Goal: Transaction & Acquisition: Purchase product/service

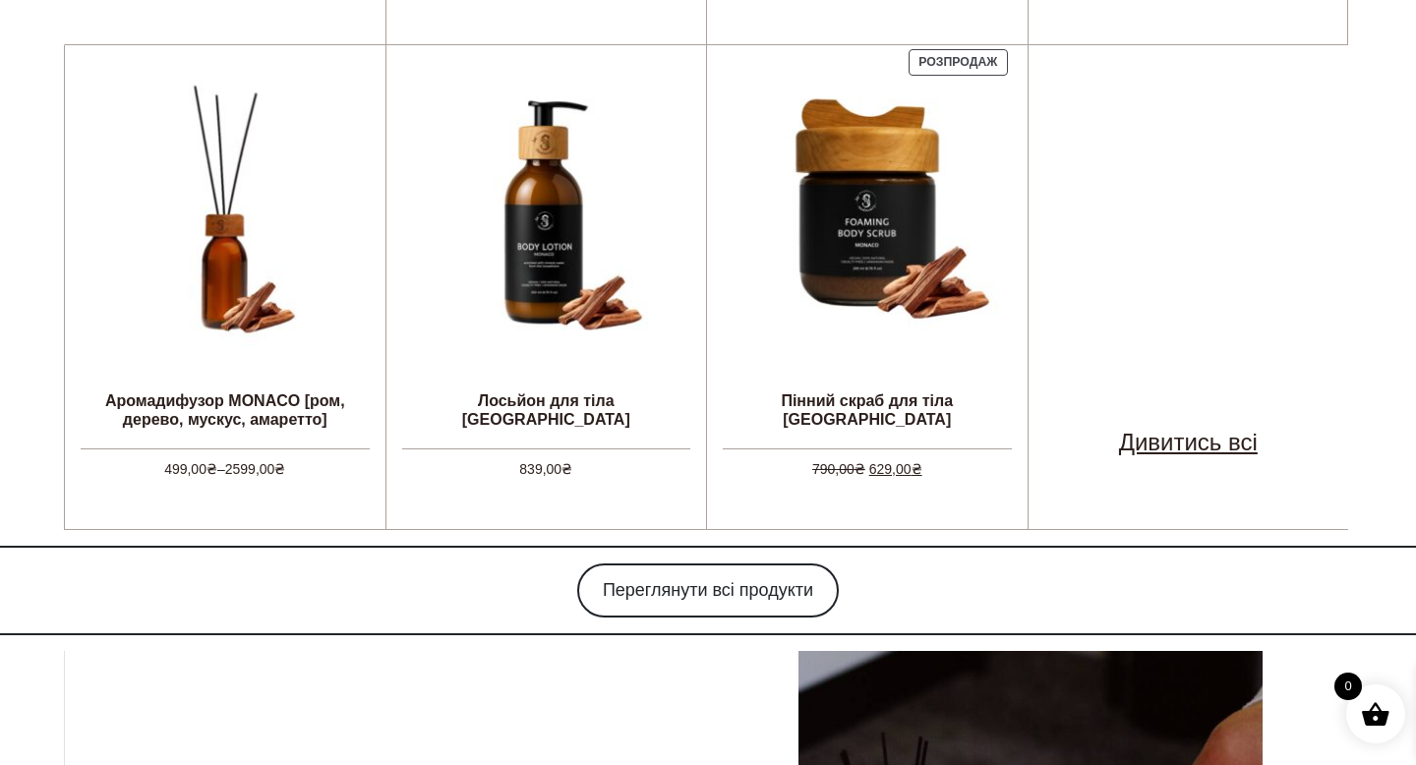
scroll to position [1513, 0]
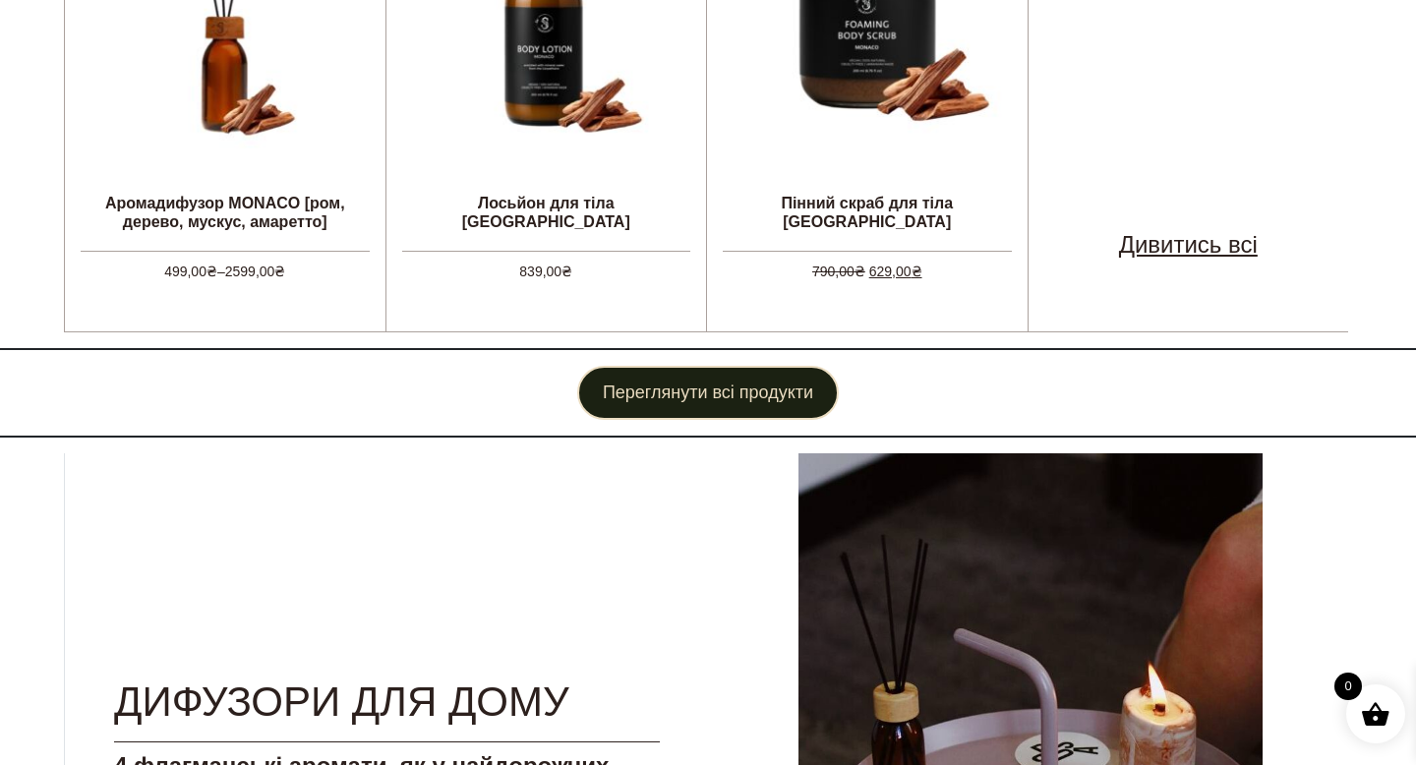
click at [744, 380] on link "Переглянути всі продукти" at bounding box center [708, 393] width 262 height 54
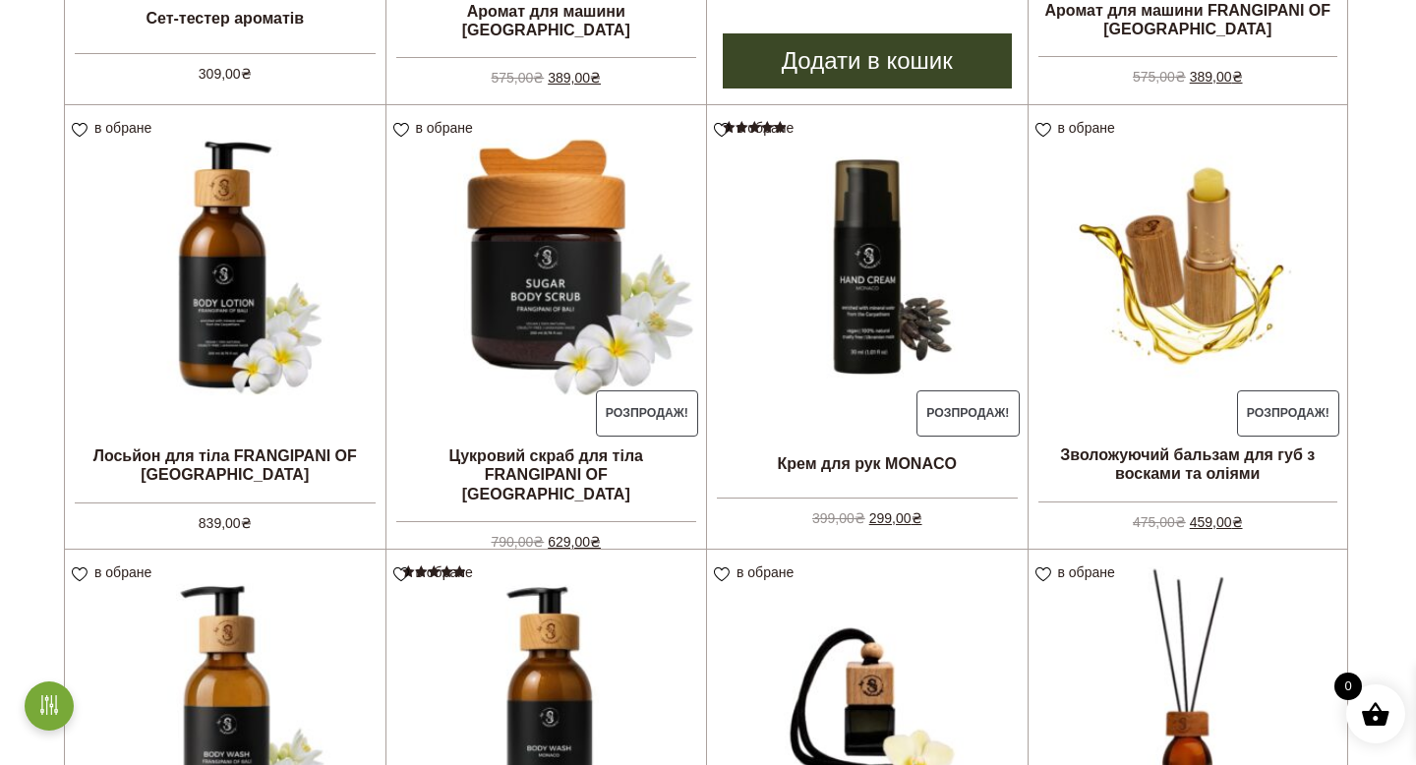
scroll to position [690, 0]
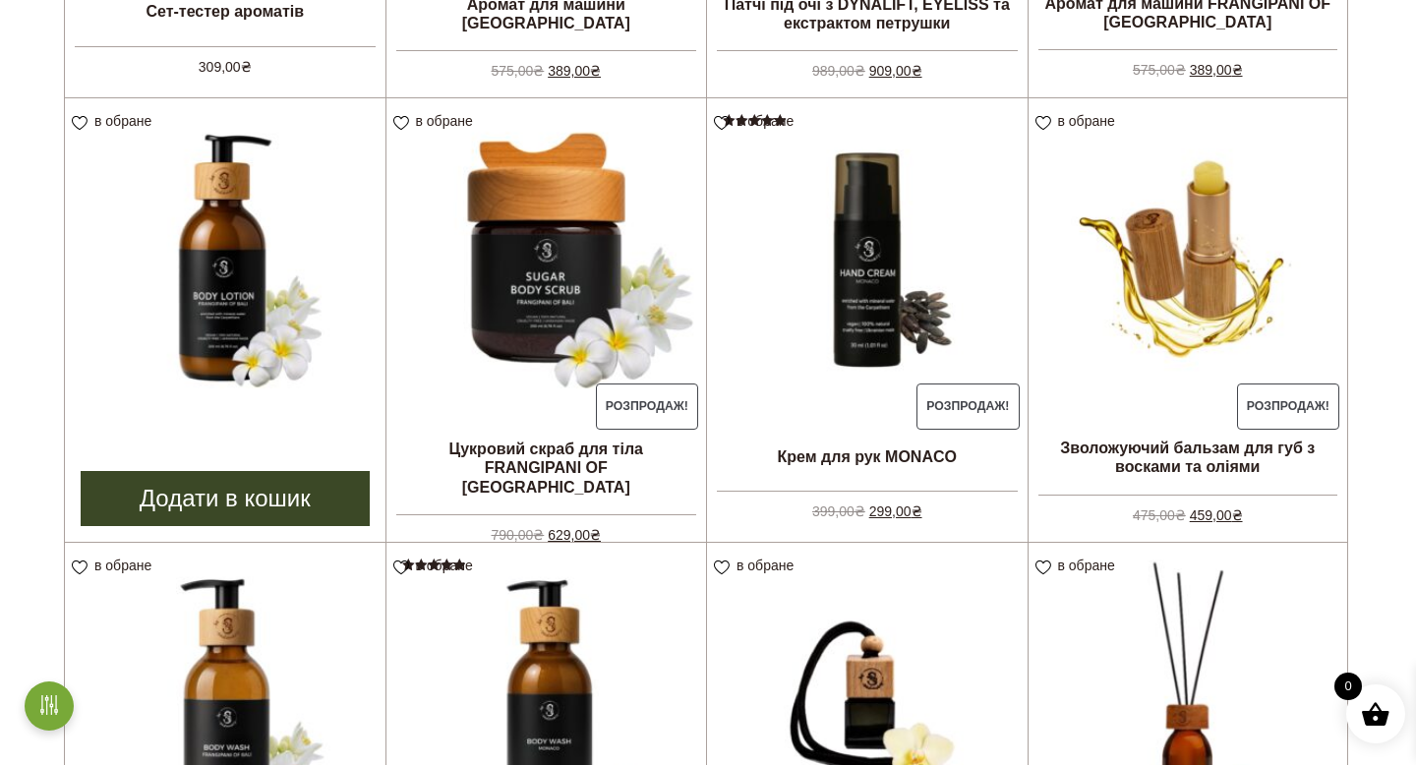
click at [305, 504] on link "Додати в кошик" at bounding box center [225, 498] width 289 height 55
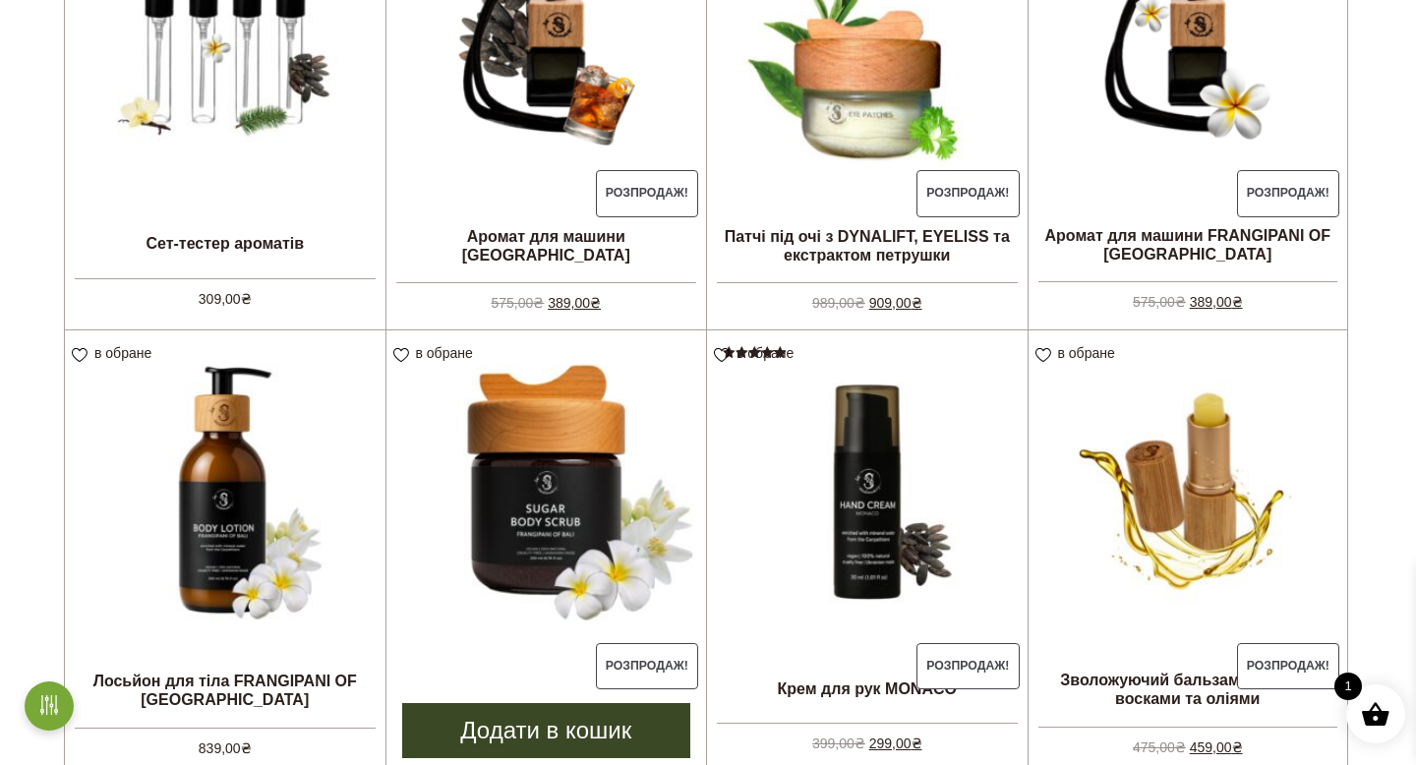
scroll to position [646, 0]
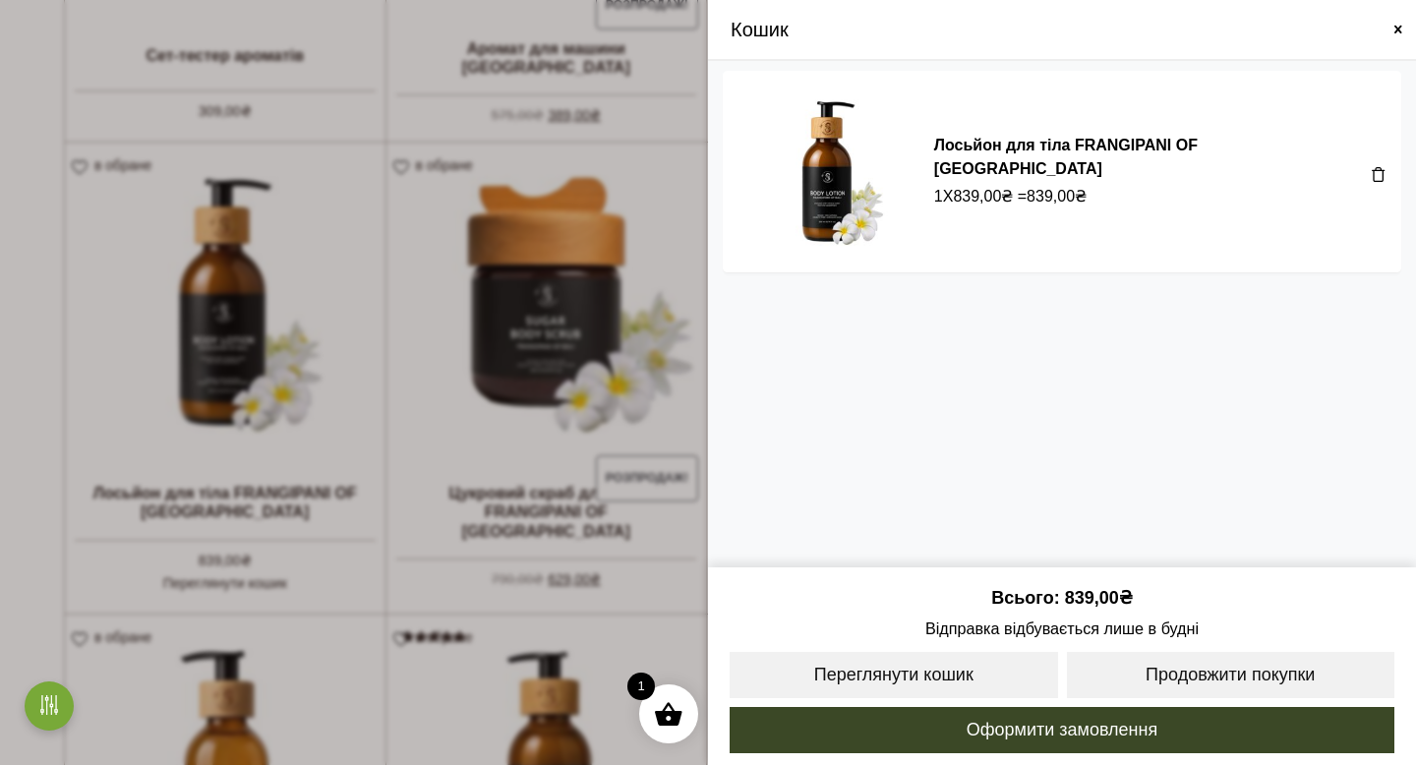
click at [678, 346] on span at bounding box center [708, 382] width 1416 height 765
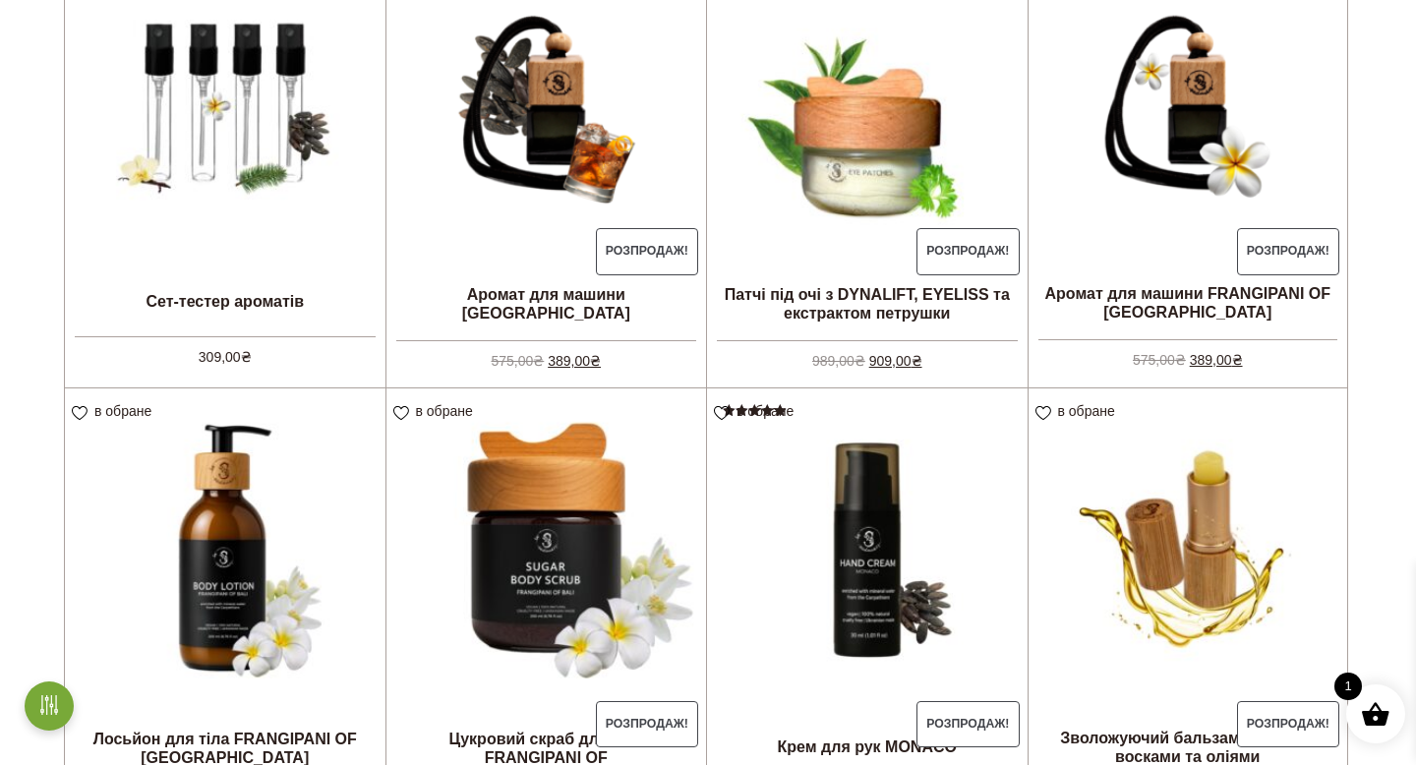
scroll to position [329, 0]
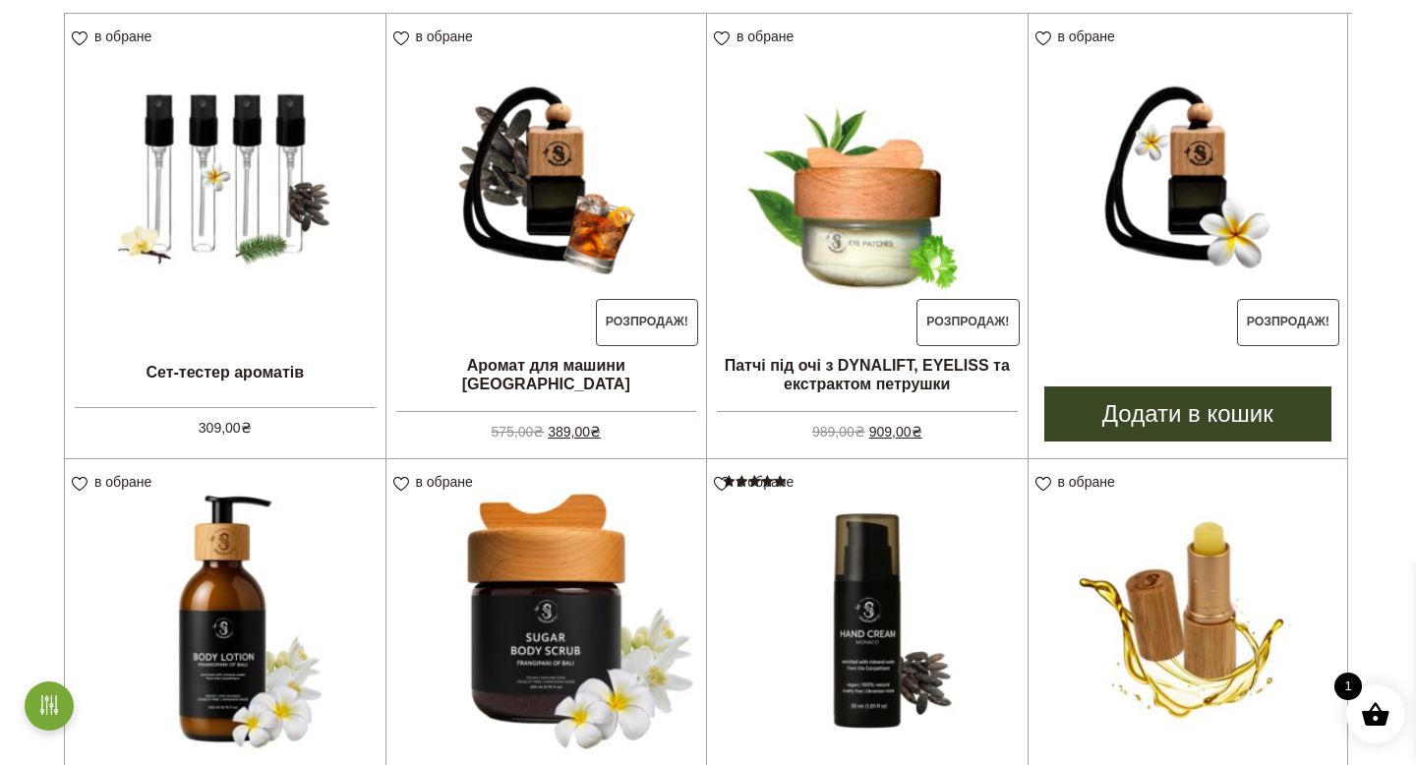
click at [1266, 418] on link "Додати в кошик" at bounding box center [1188, 414] width 288 height 55
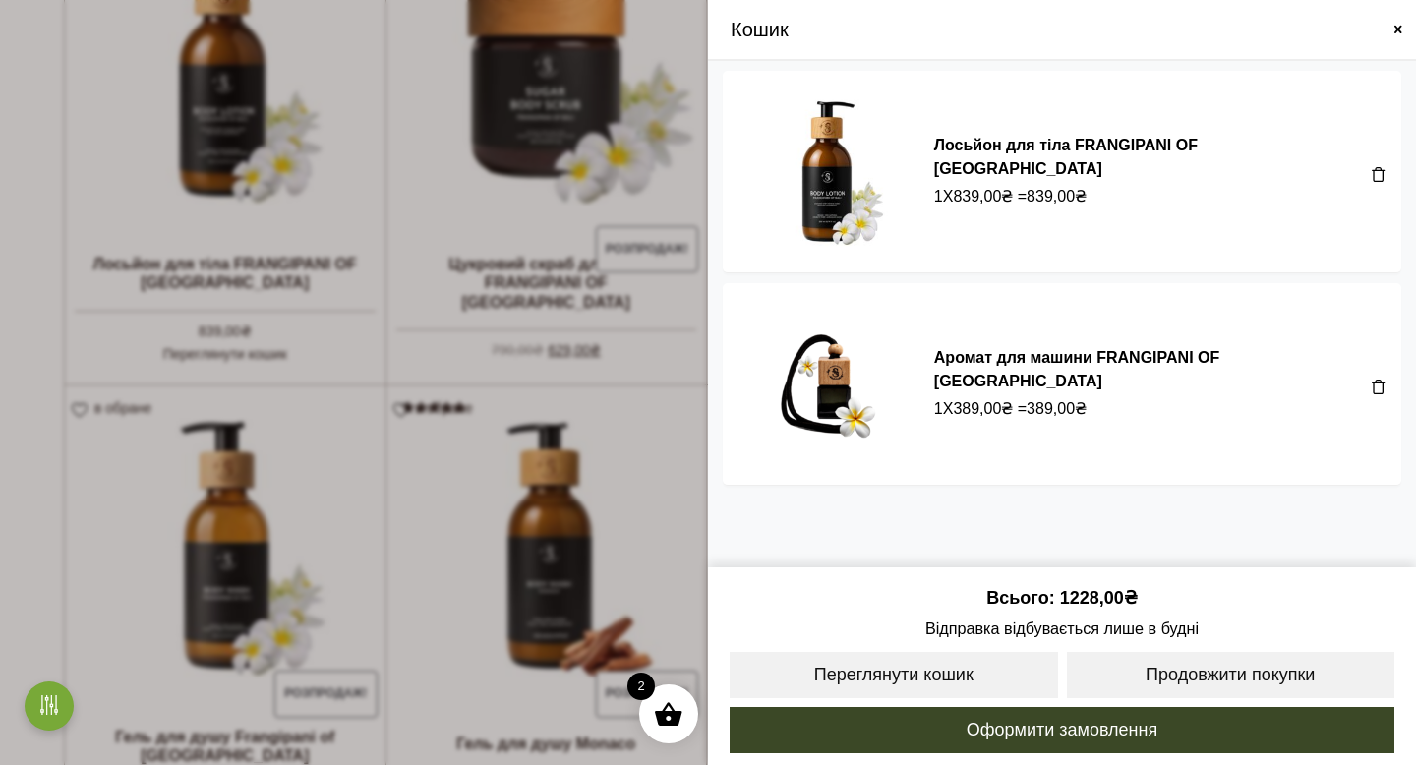
scroll to position [988, 0]
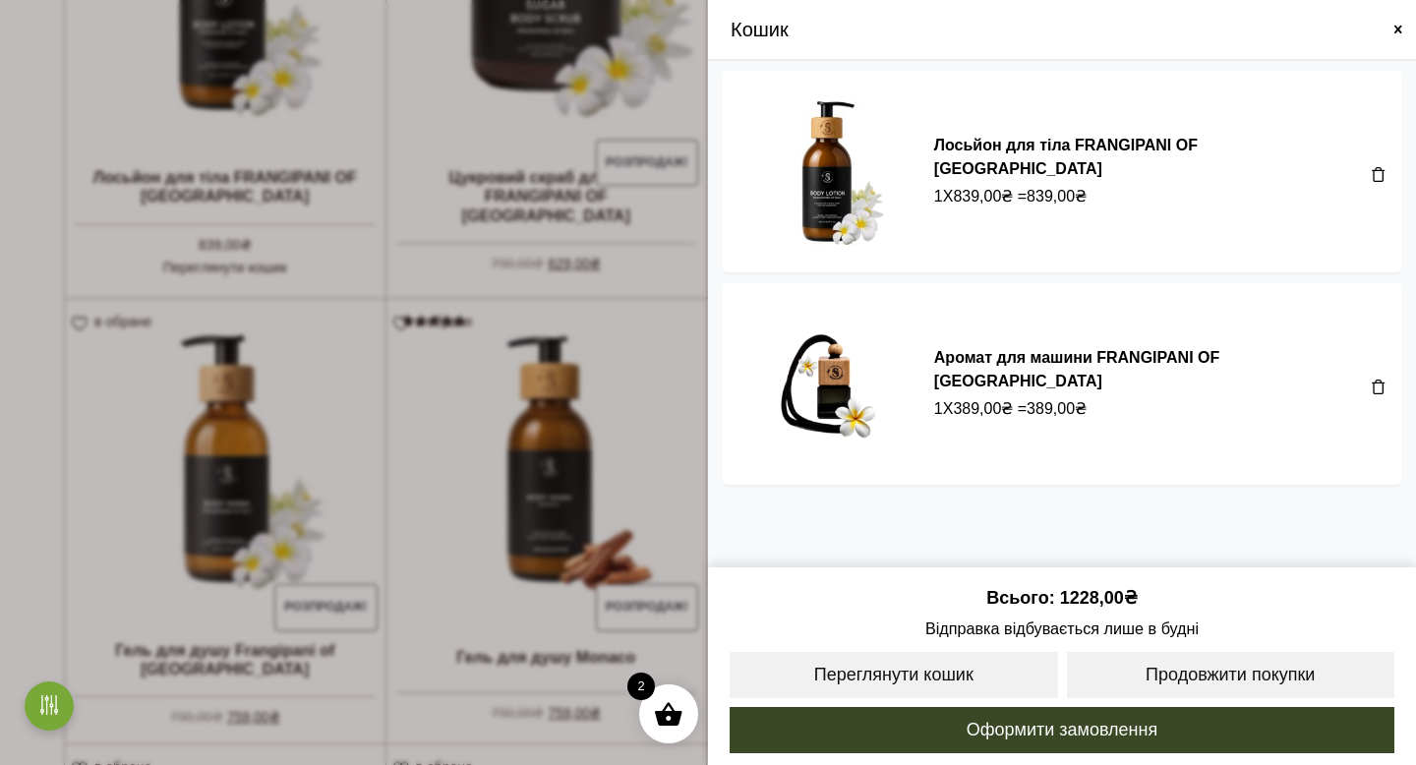
click at [685, 309] on span at bounding box center [708, 382] width 1416 height 765
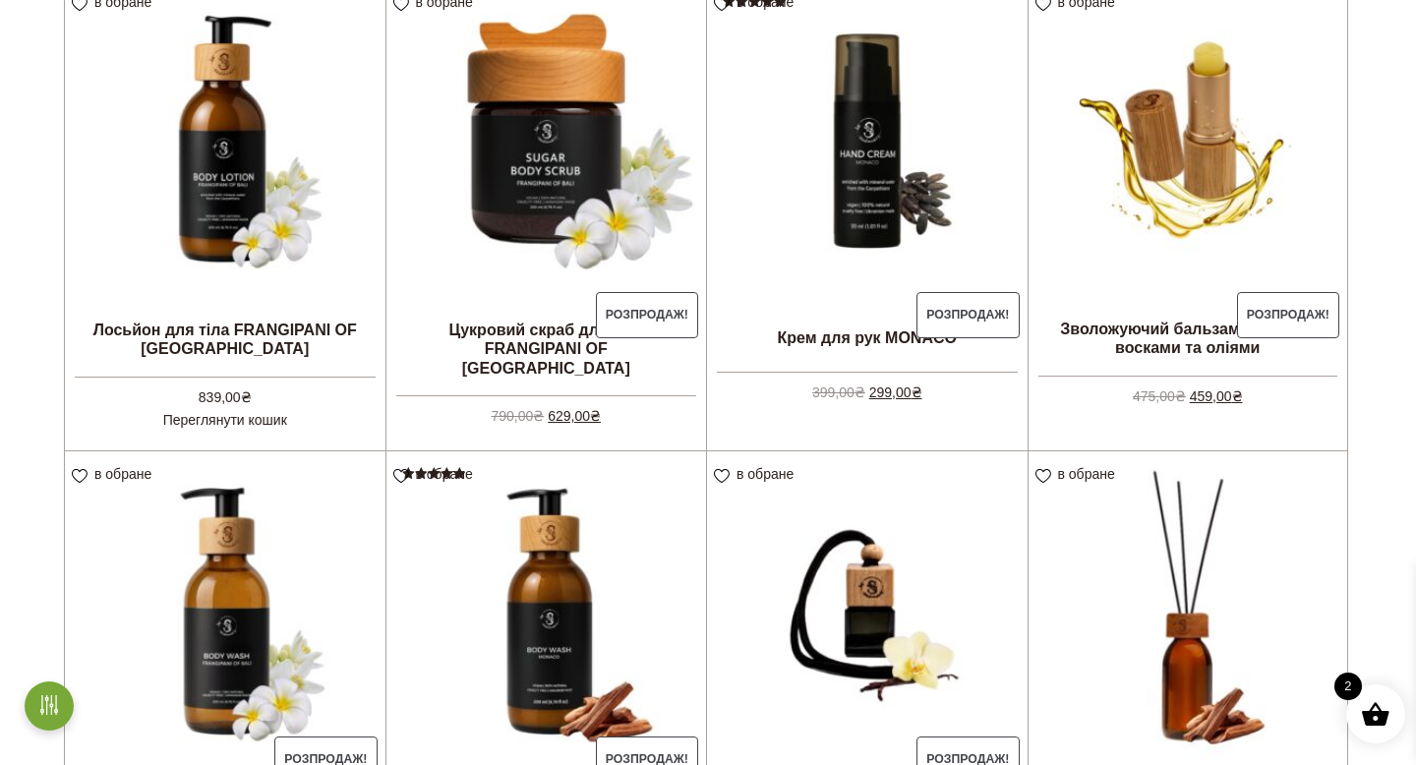
scroll to position [720, 0]
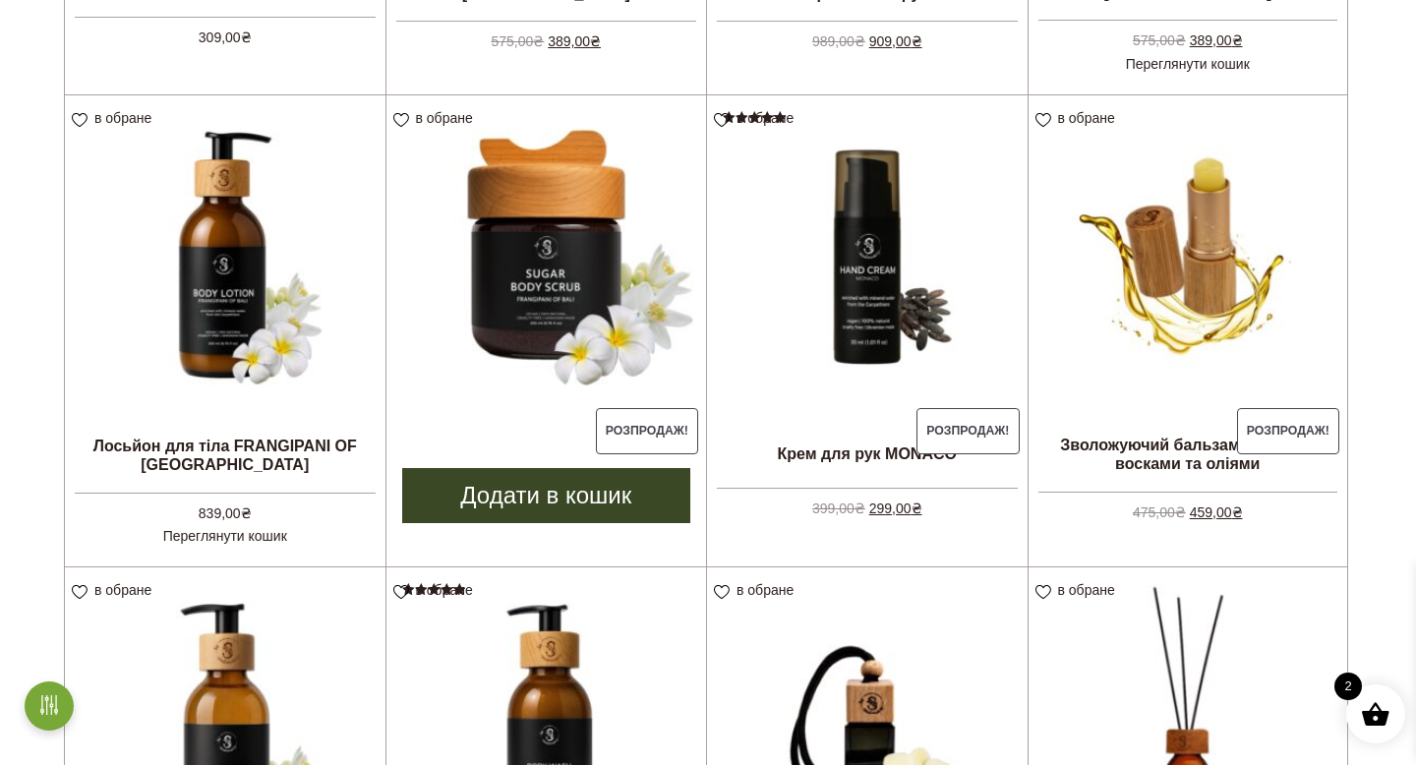
click at [613, 494] on link "Додати в кошик" at bounding box center [546, 495] width 289 height 55
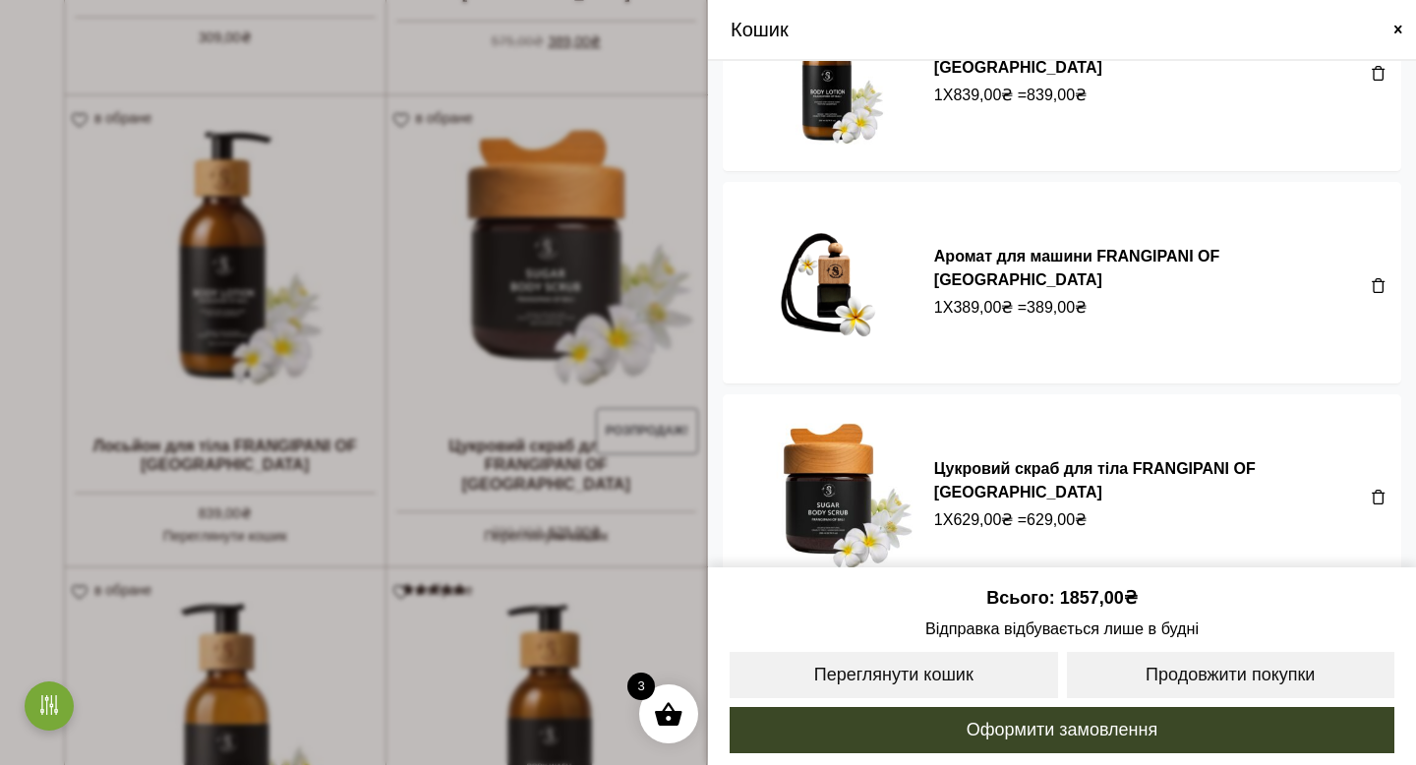
scroll to position [134, 0]
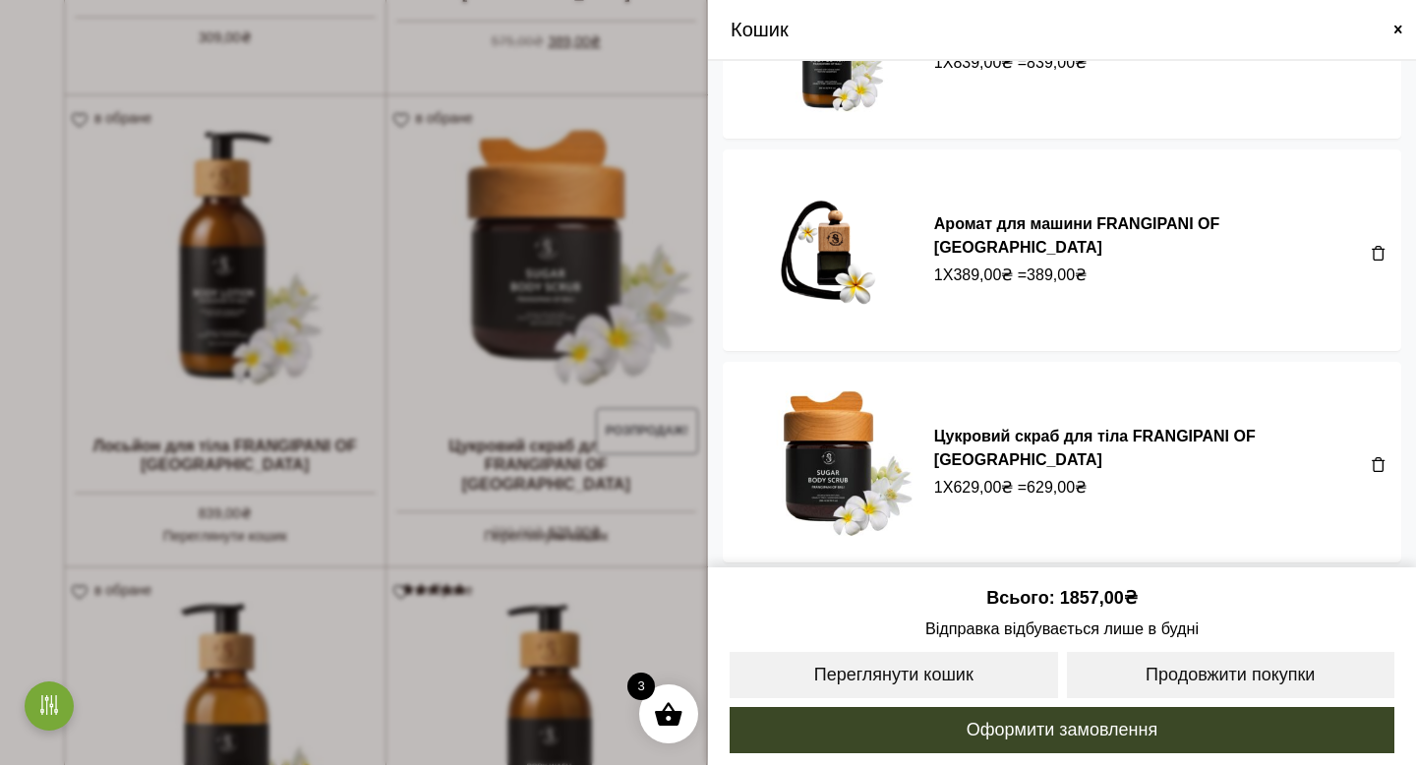
click at [664, 373] on span at bounding box center [708, 382] width 1416 height 765
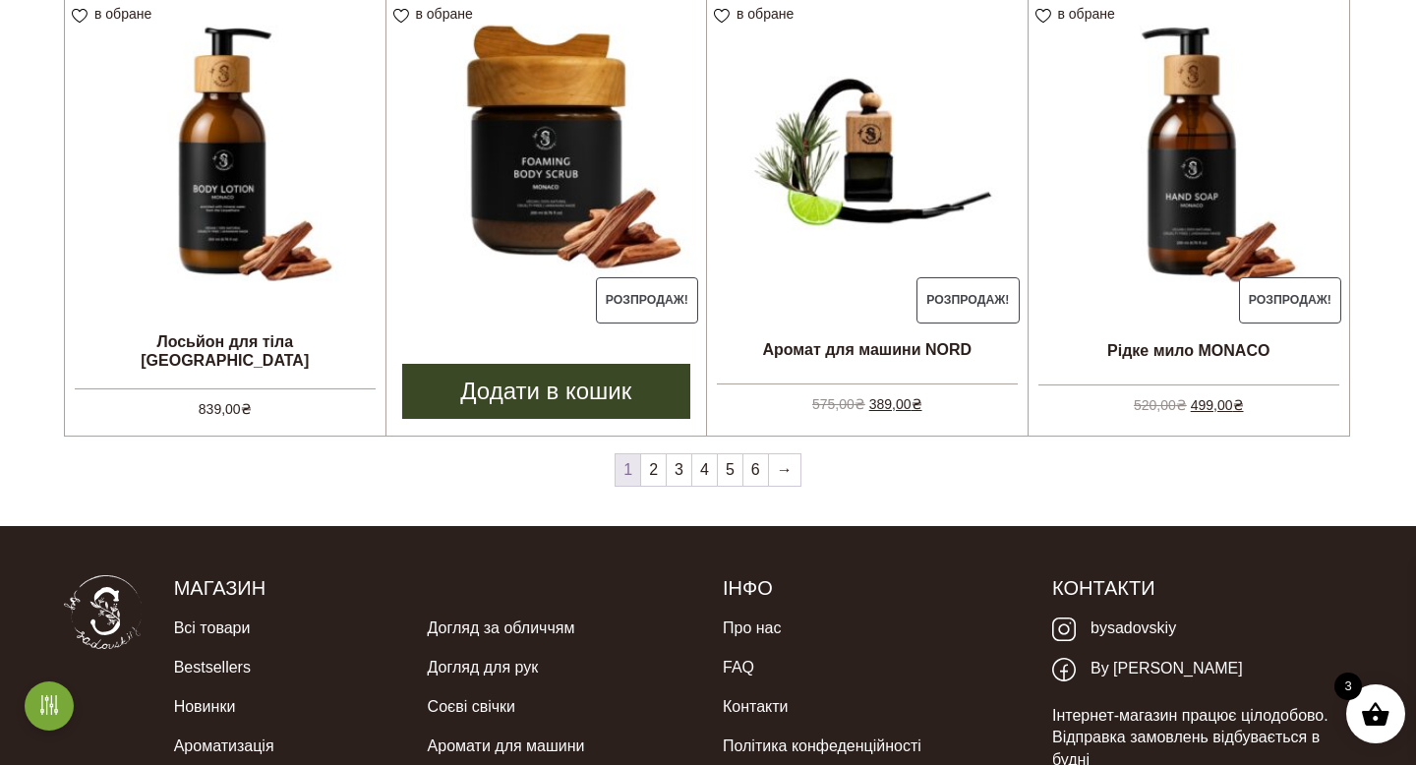
scroll to position [1755, 0]
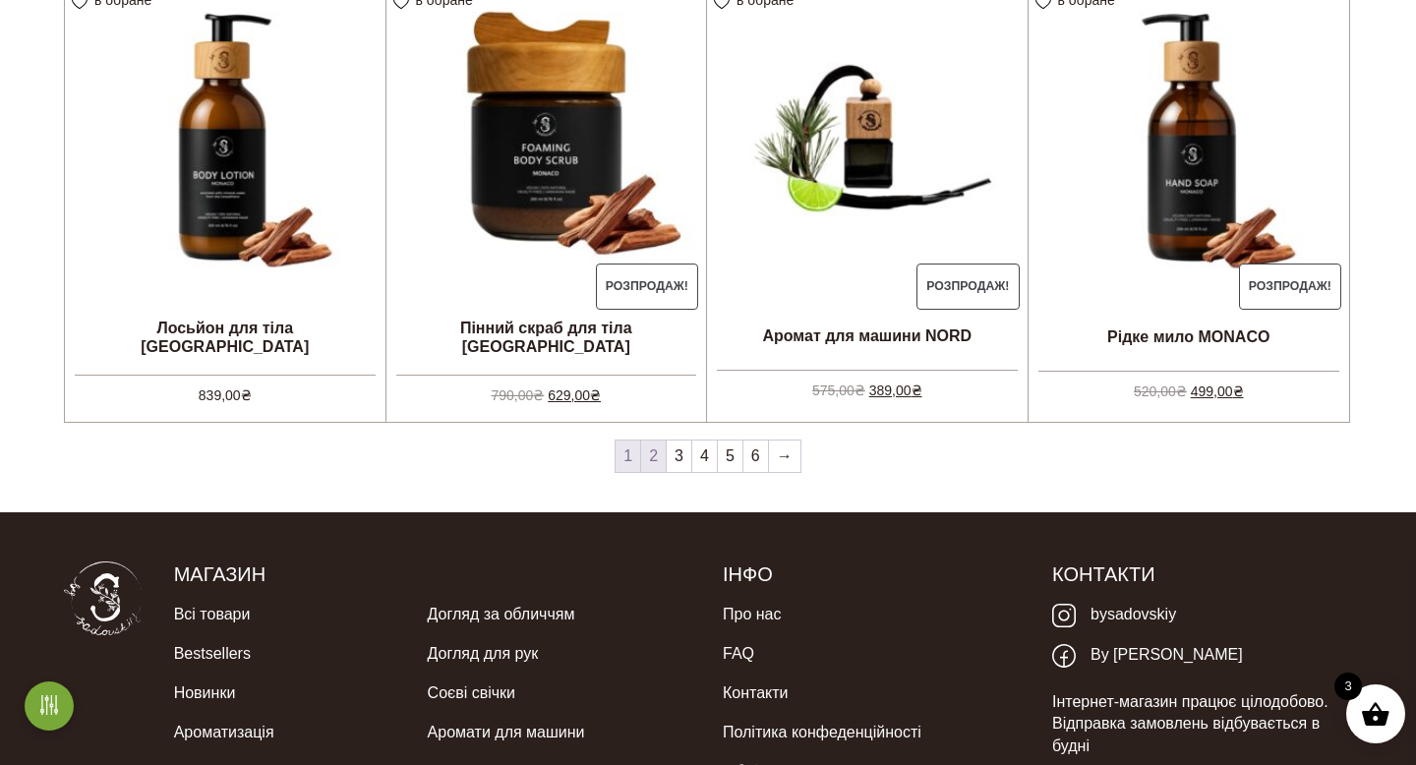
click at [652, 457] on link "2" at bounding box center [653, 456] width 25 height 31
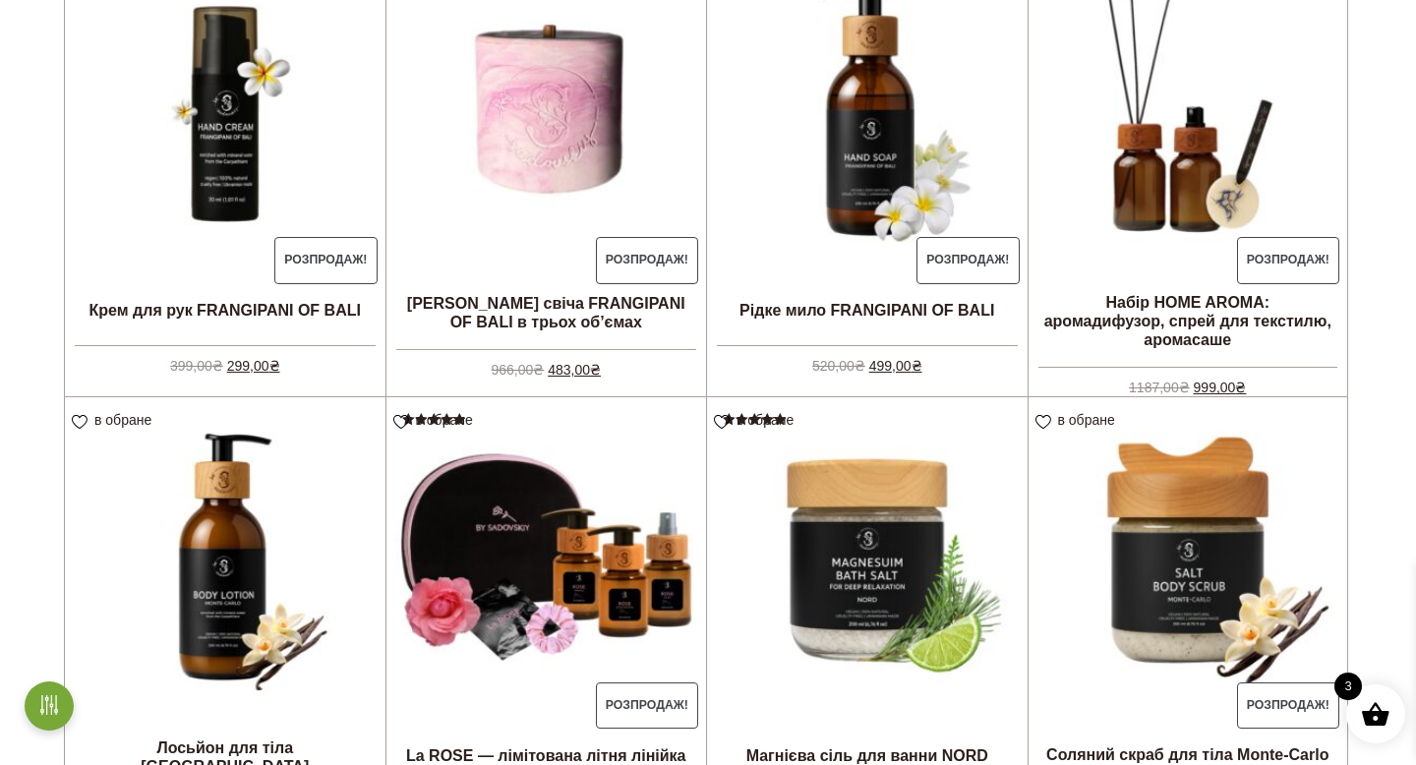
scroll to position [355, 0]
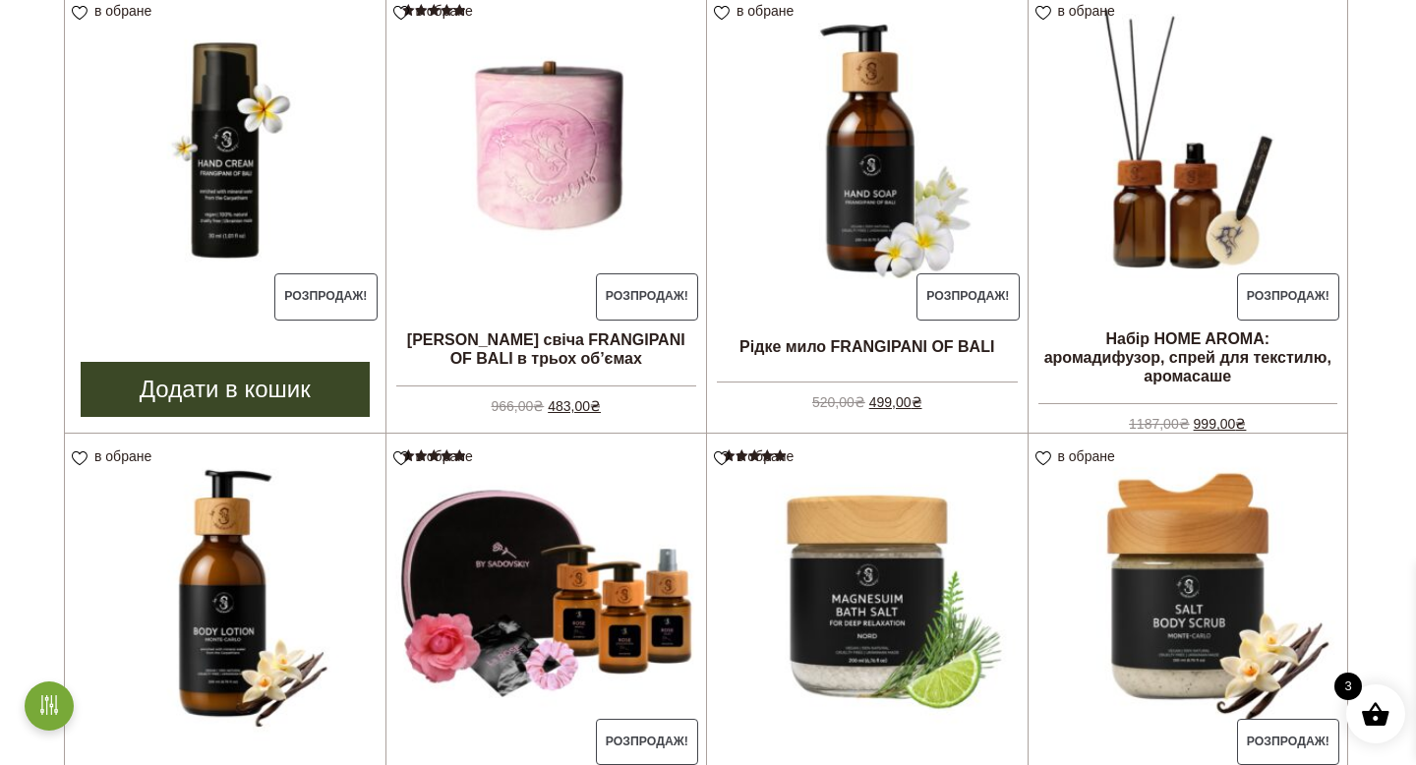
click at [292, 393] on link "Додати в кошик" at bounding box center [225, 389] width 289 height 55
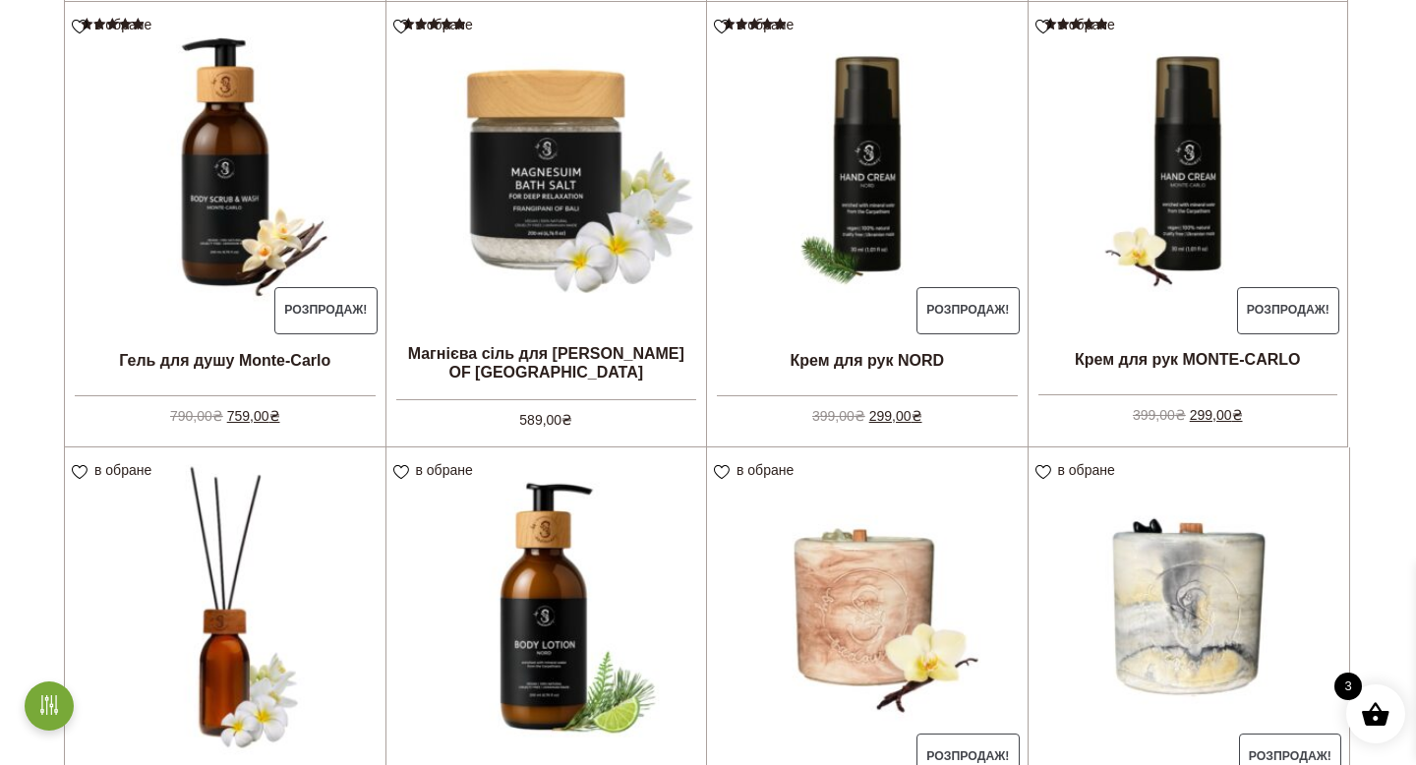
scroll to position [1570, 0]
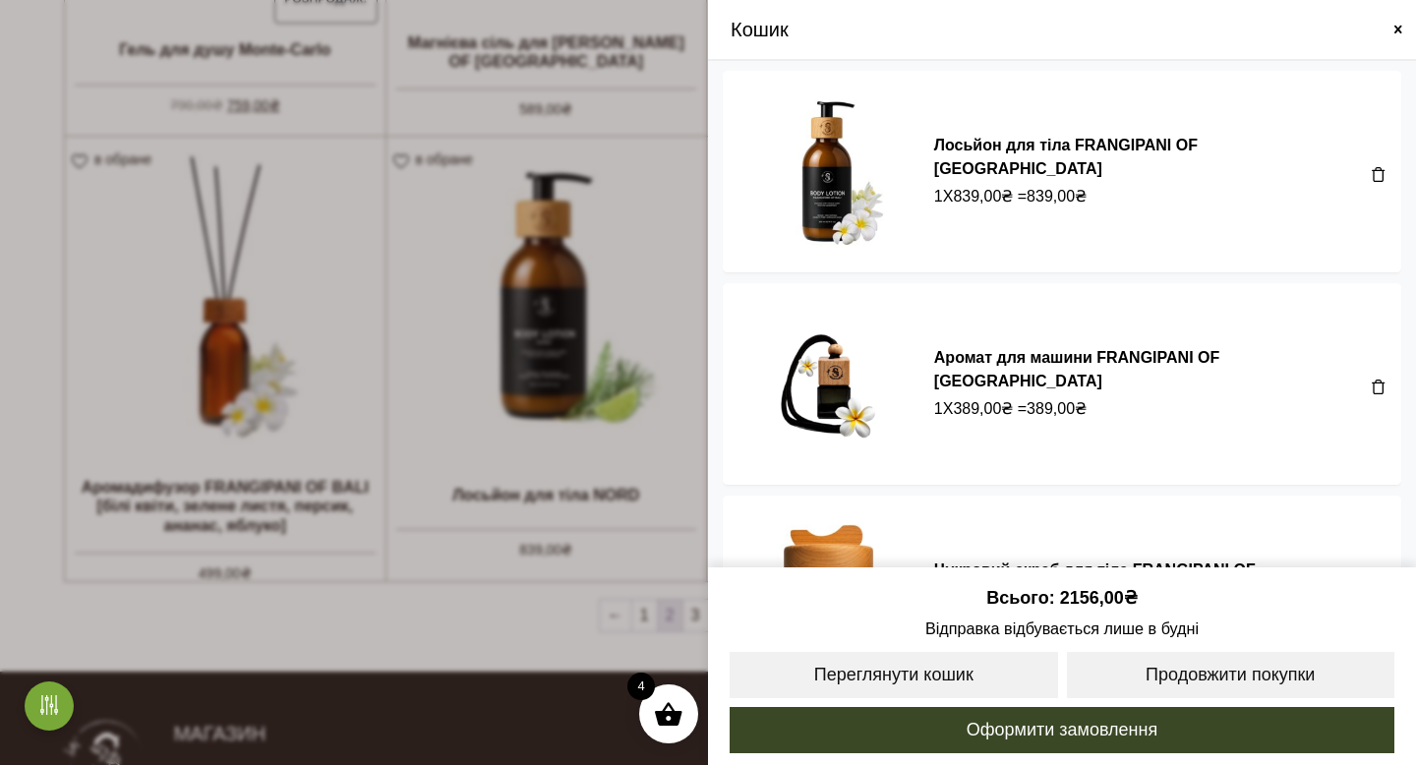
click at [82, 552] on span at bounding box center [708, 382] width 1416 height 765
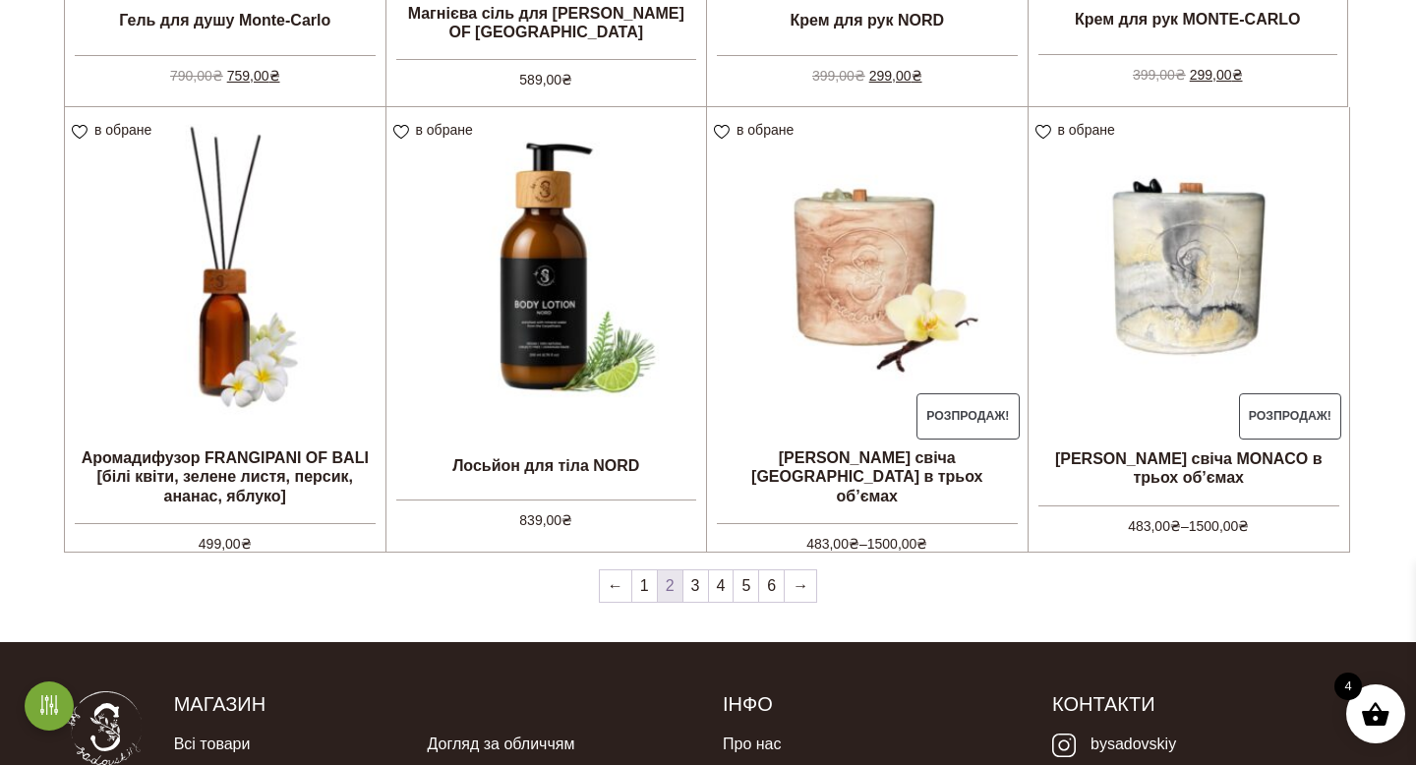
scroll to position [1633, 0]
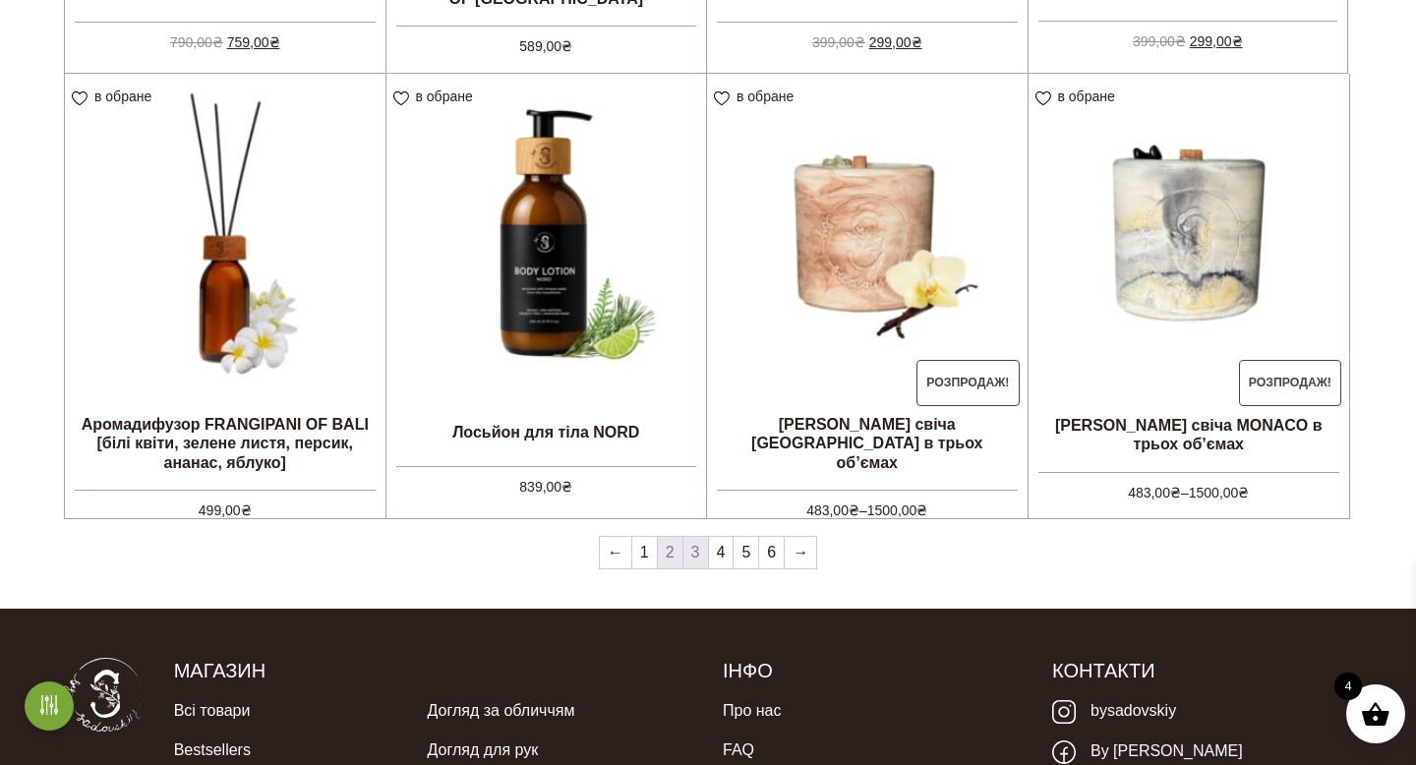
click at [690, 554] on link "3" at bounding box center [696, 552] width 25 height 31
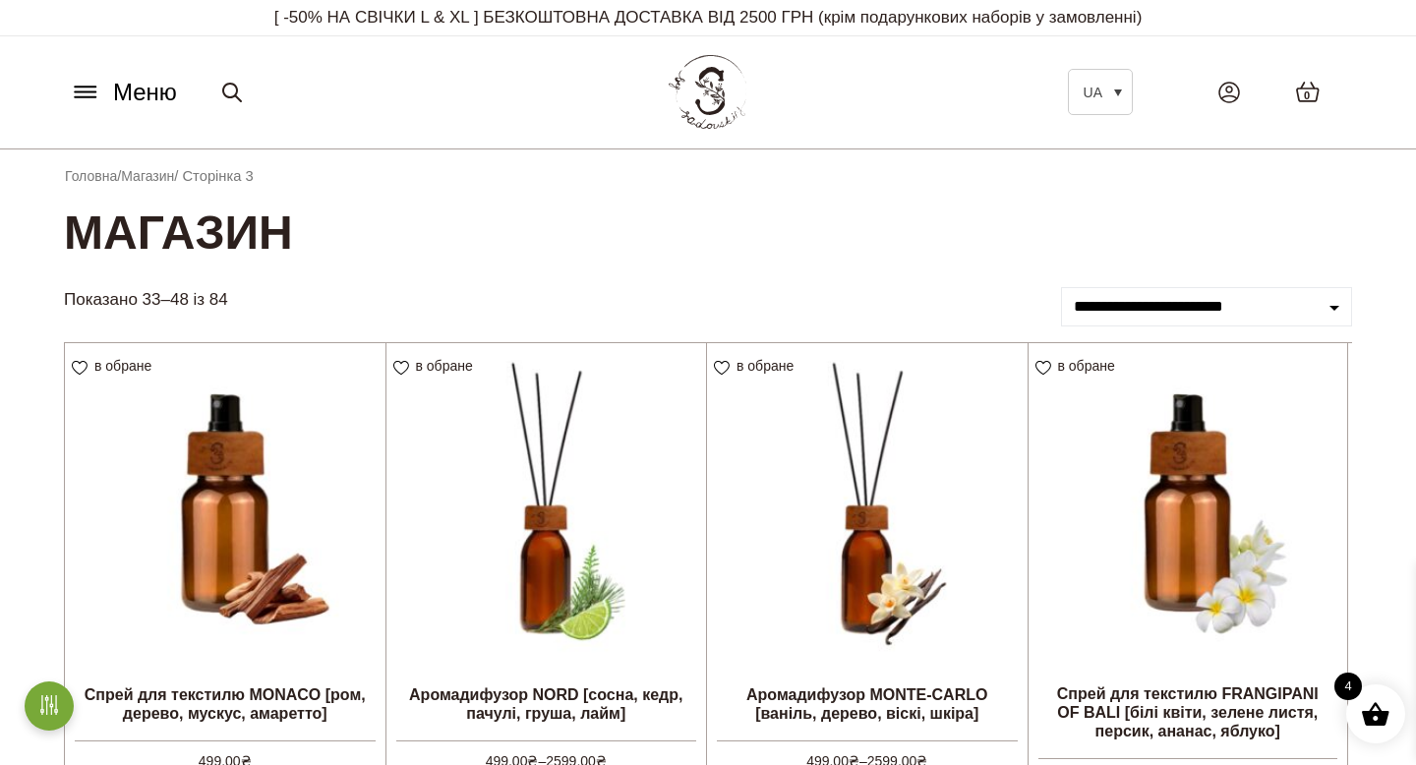
click at [1372, 718] on span at bounding box center [1376, 714] width 30 height 30
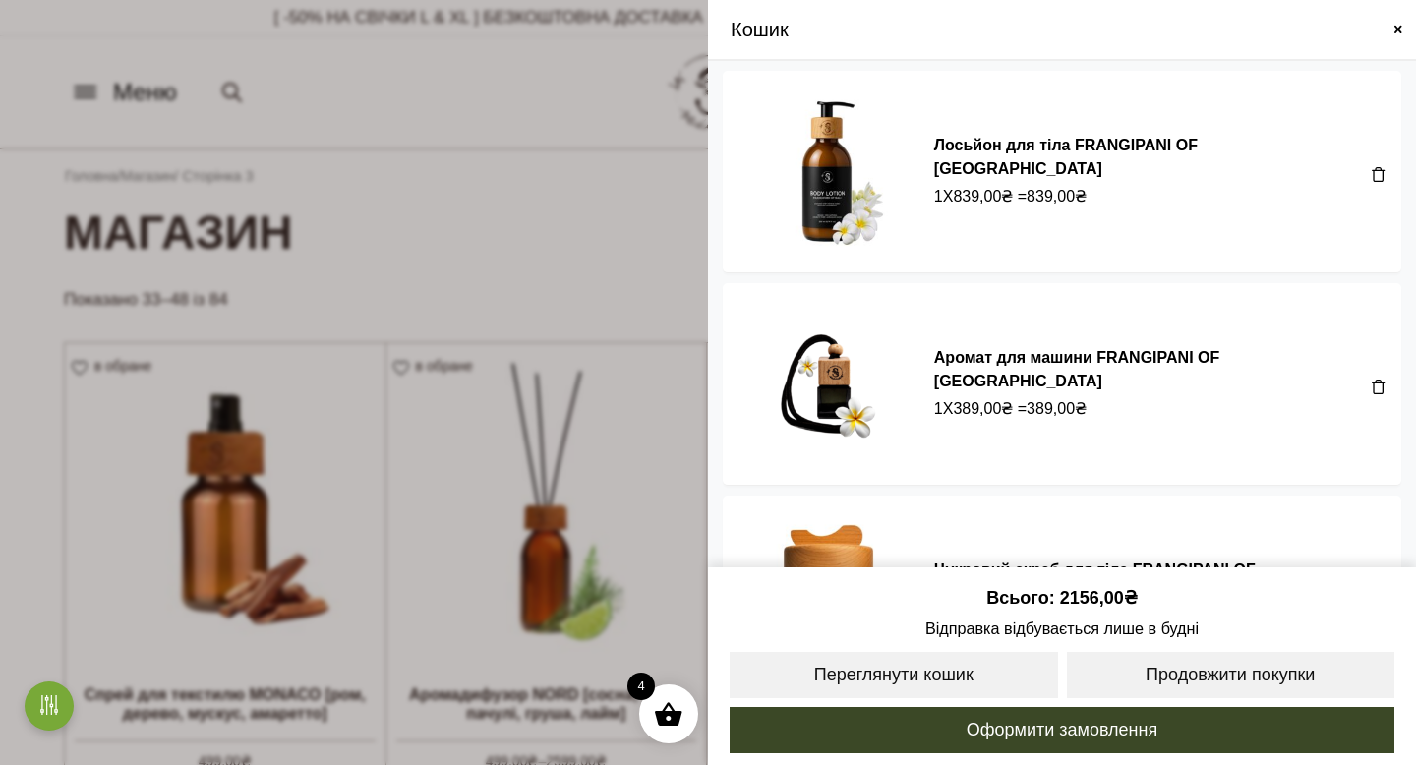
click at [648, 205] on span at bounding box center [708, 382] width 1416 height 765
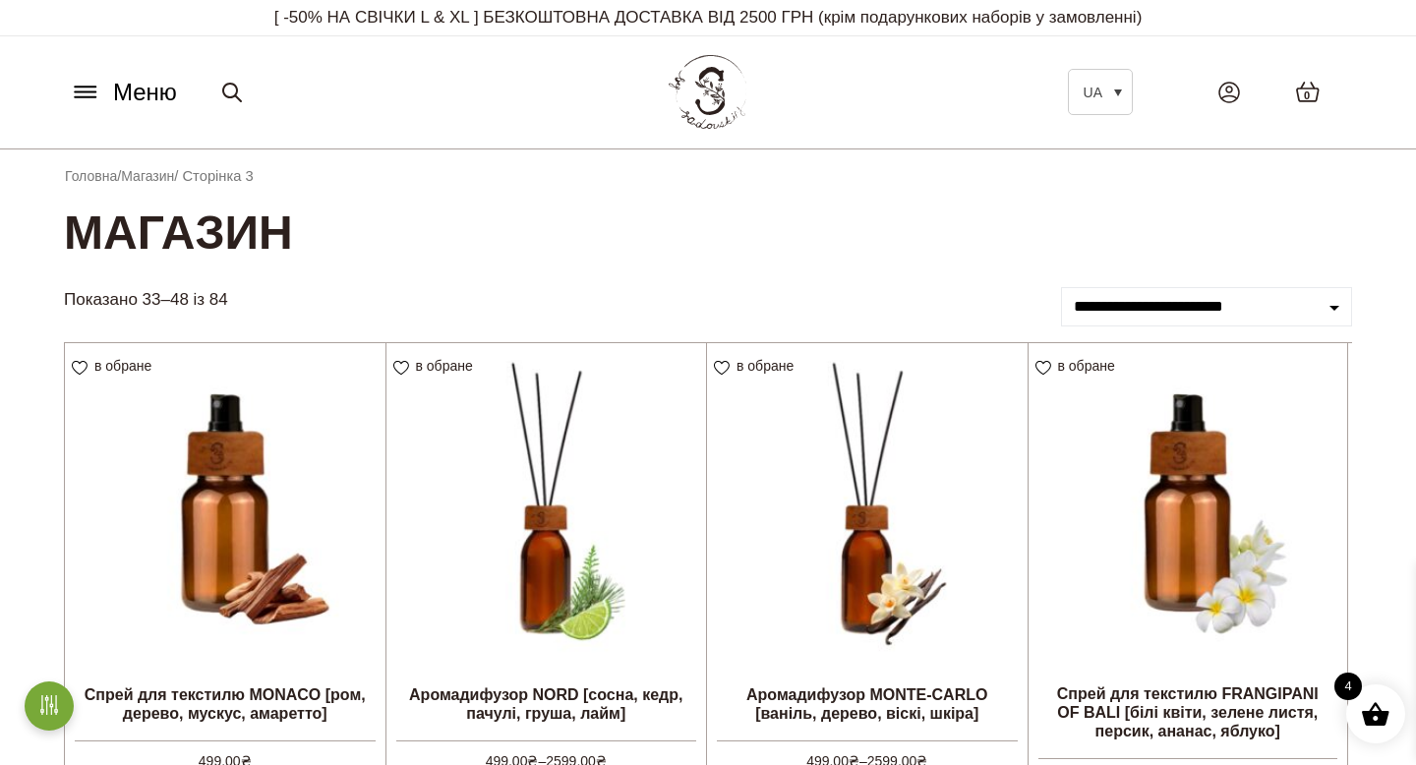
click at [1374, 709] on span at bounding box center [1376, 714] width 30 height 30
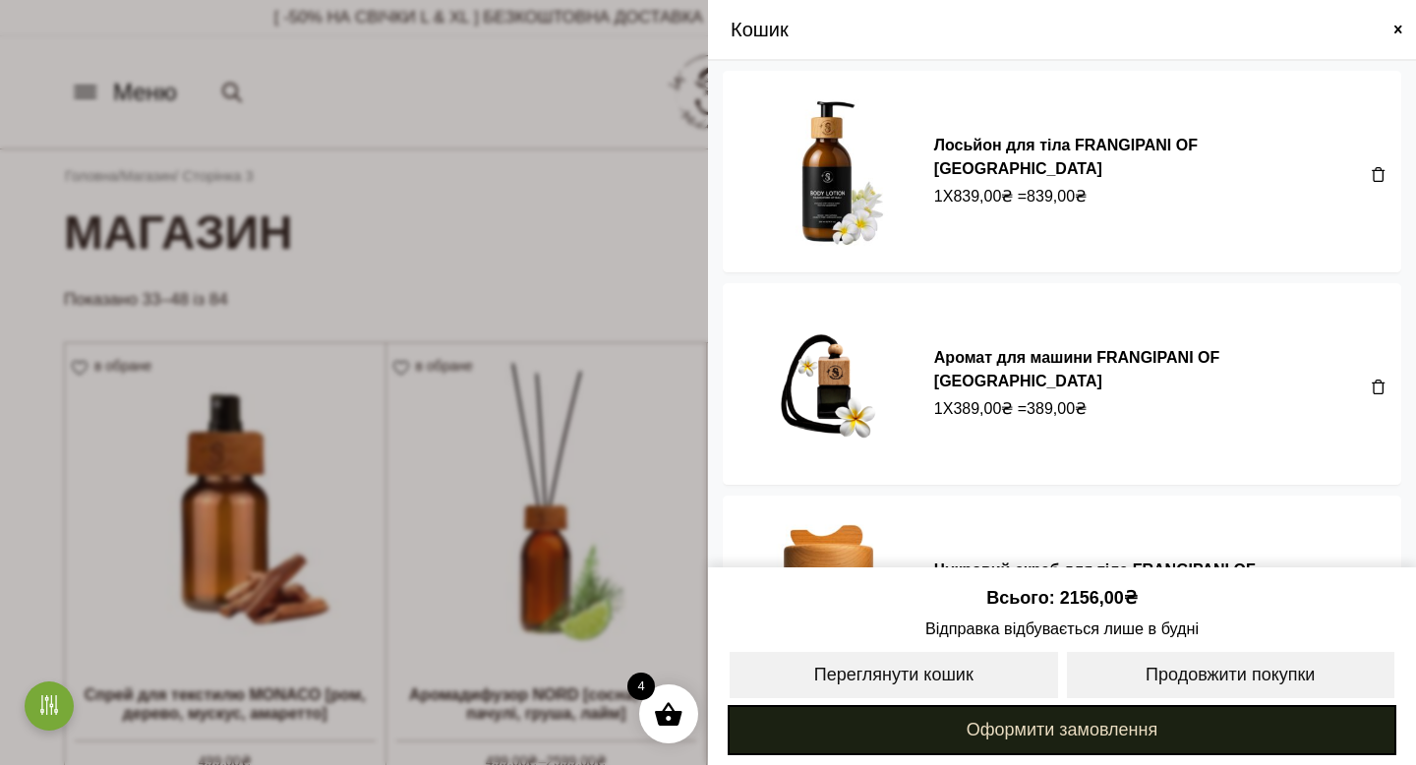
click at [926, 732] on link "Оформити замовлення" at bounding box center [1062, 730] width 669 height 50
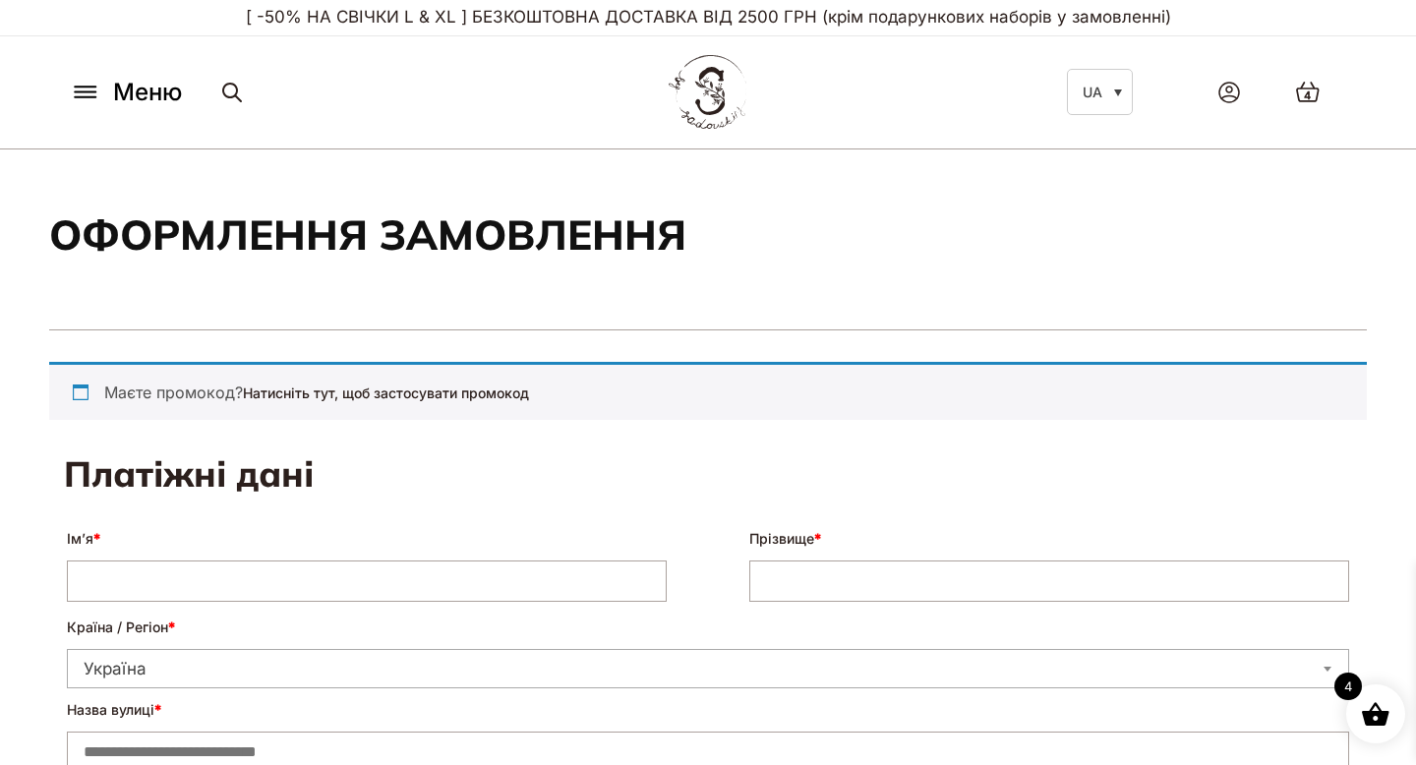
select select "****"
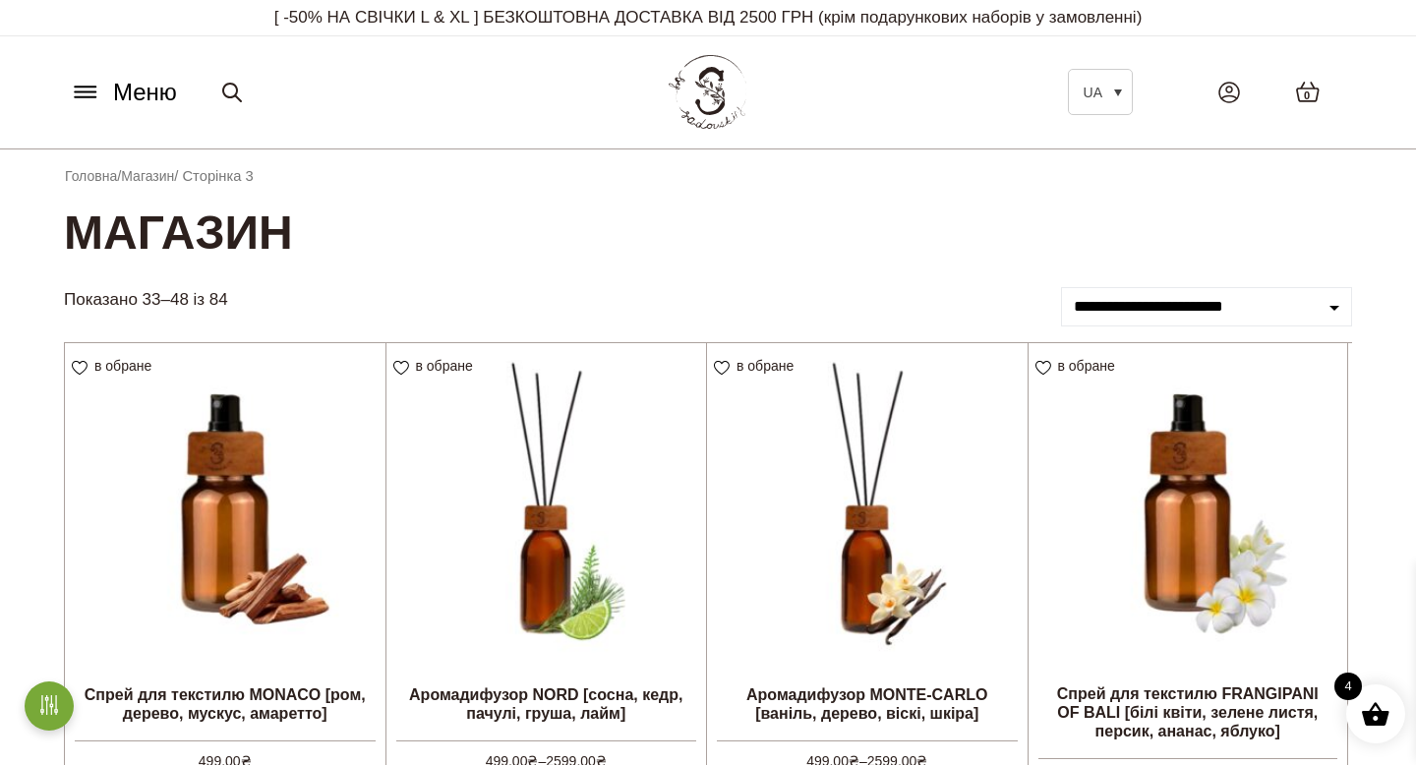
click at [71, 113] on div "Меню UA Всі товари SALE Ароматизація Аромадифузор Спрей для текстилю Ароматичні…" at bounding box center [708, 91] width 1318 height 89
click at [81, 97] on icon at bounding box center [85, 97] width 21 height 0
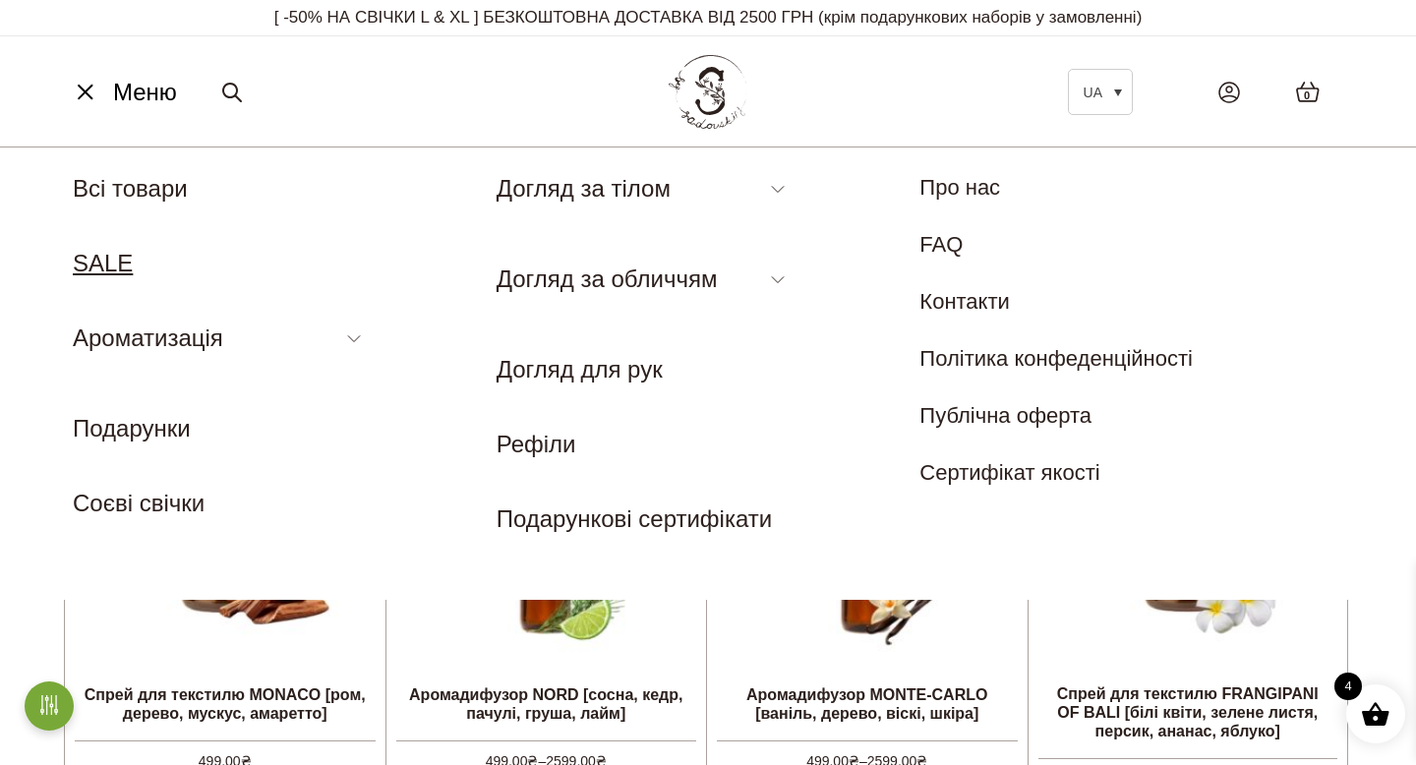
click at [106, 262] on link "SALE" at bounding box center [103, 263] width 60 height 27
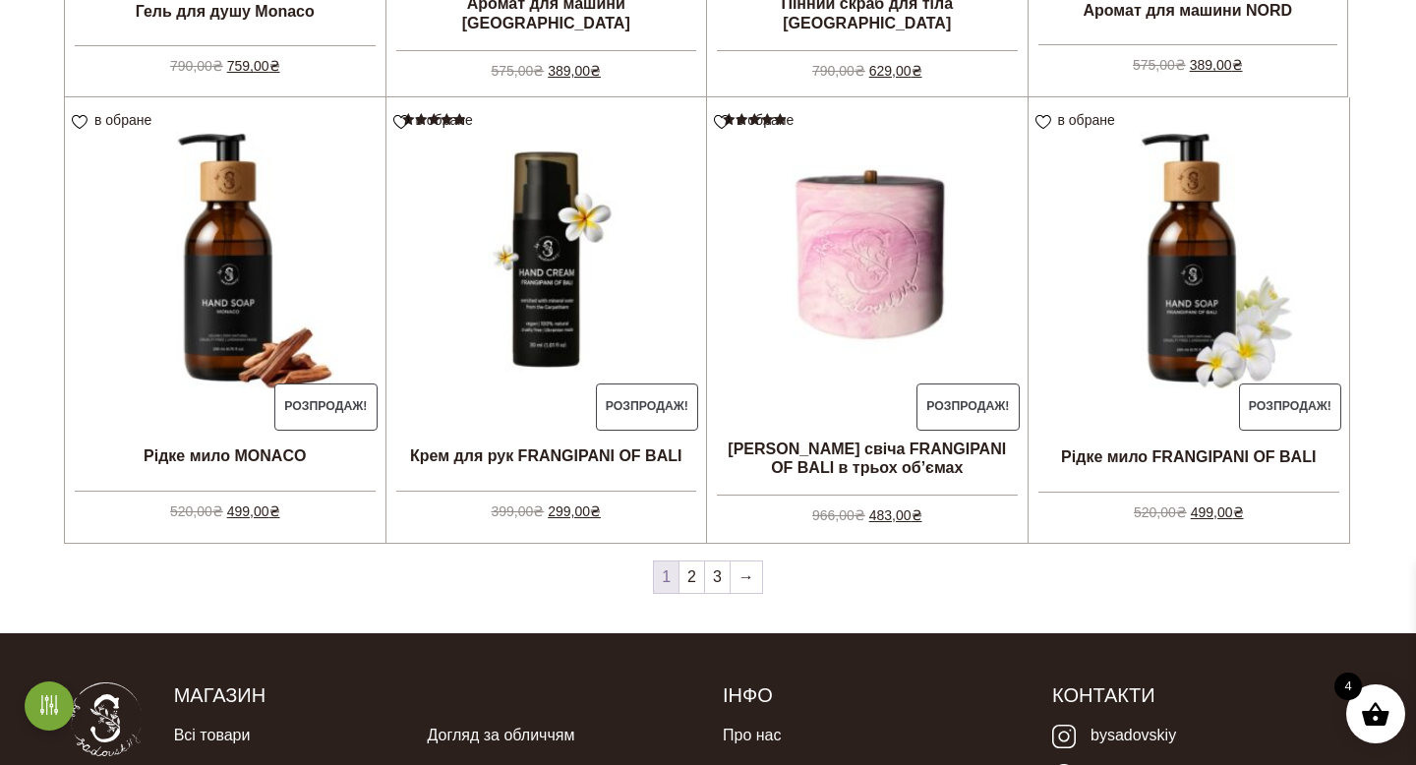
scroll to position [1883, 0]
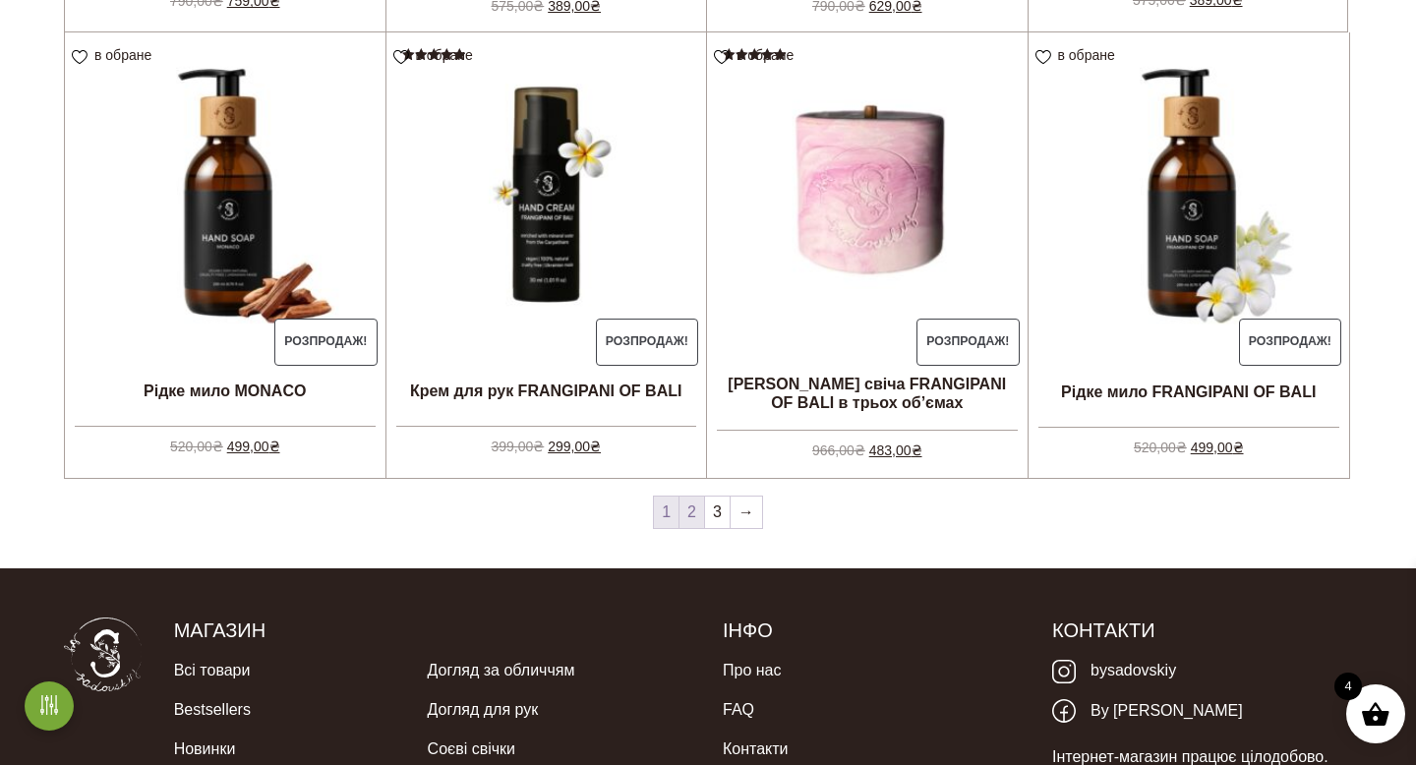
click at [686, 507] on link "2" at bounding box center [692, 512] width 25 height 31
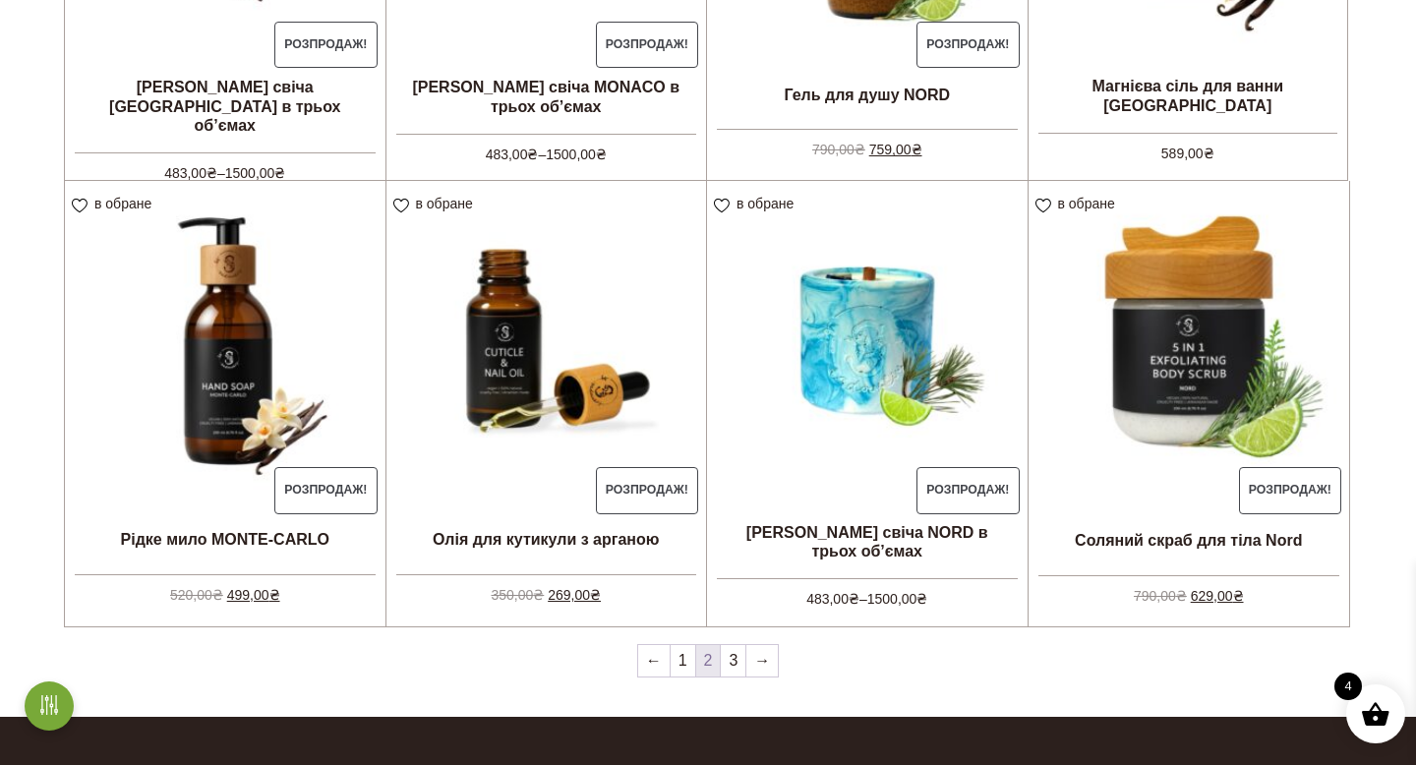
scroll to position [1754, 0]
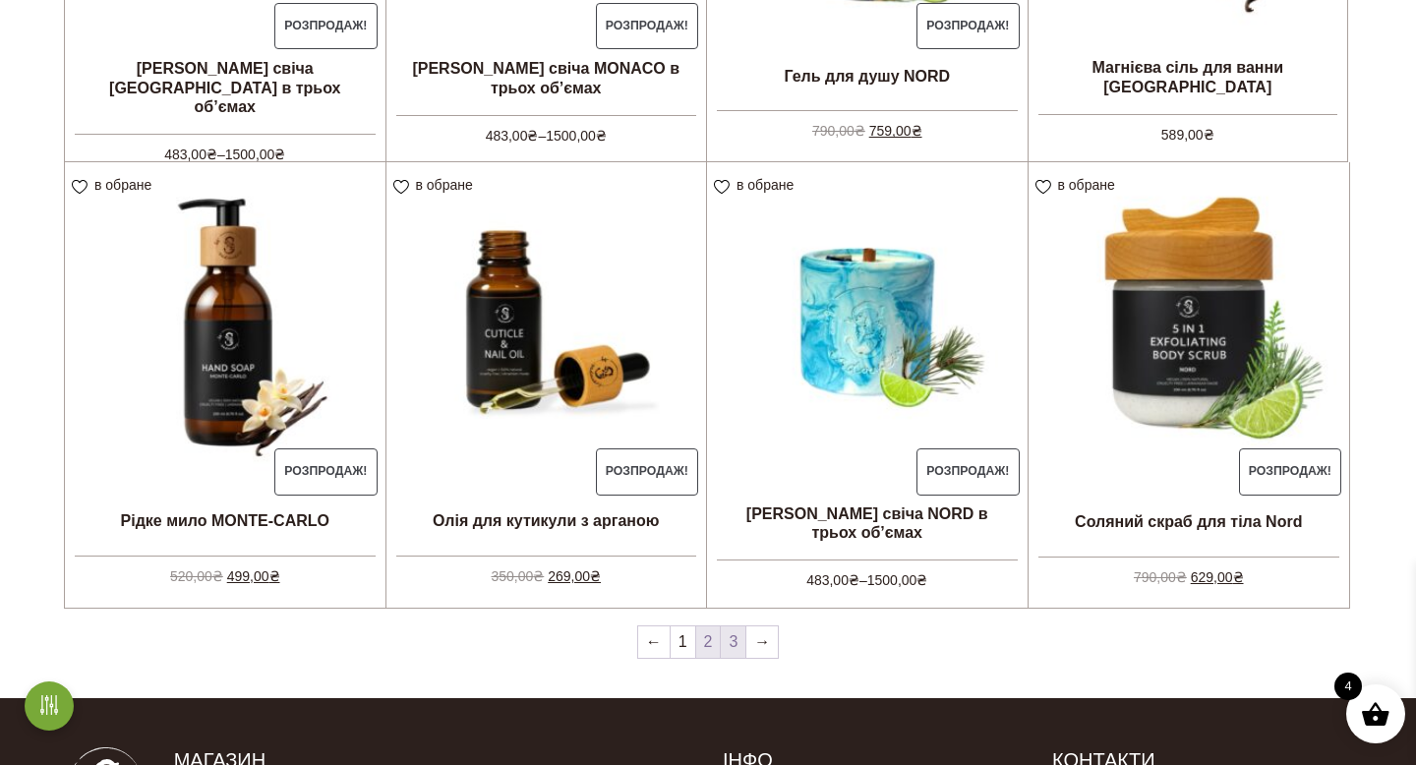
click at [730, 642] on link "3" at bounding box center [733, 641] width 25 height 31
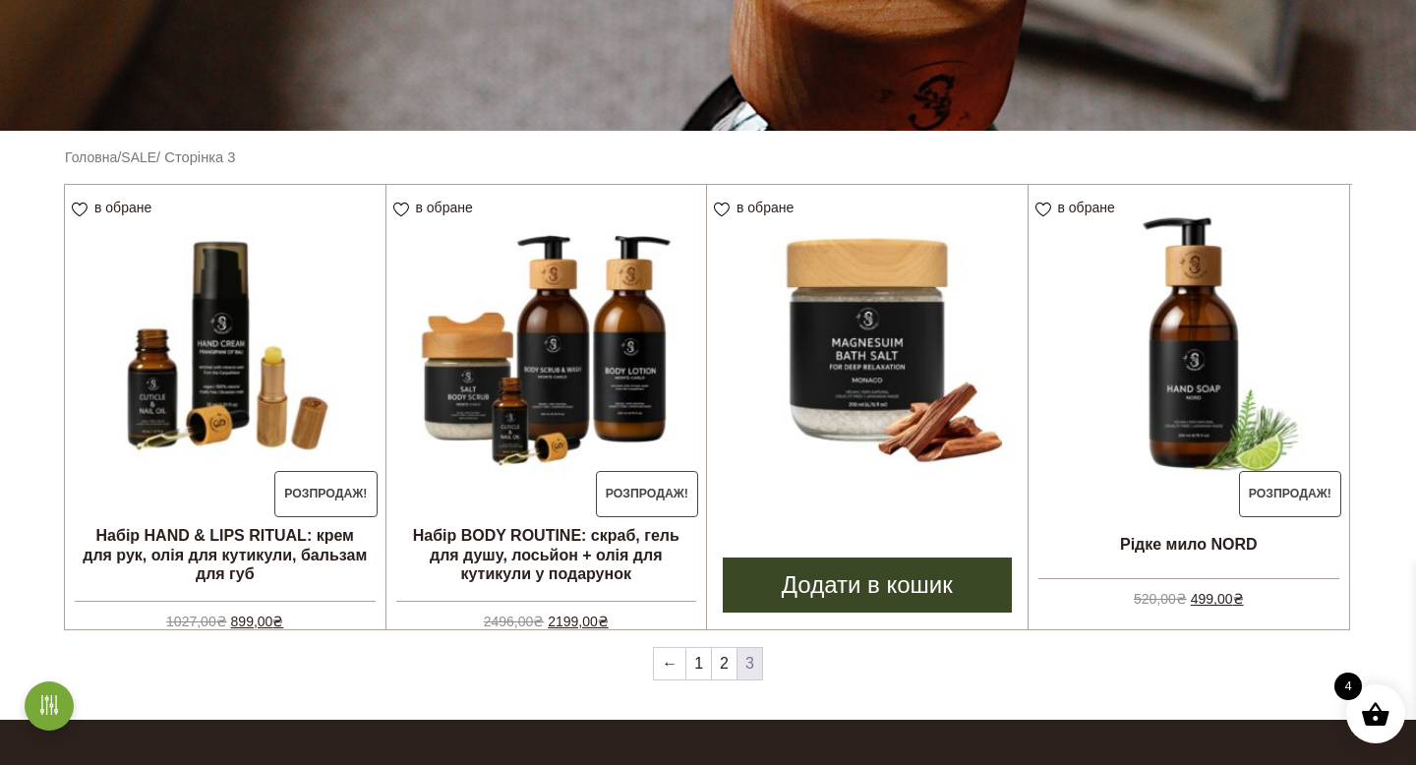
scroll to position [398, 0]
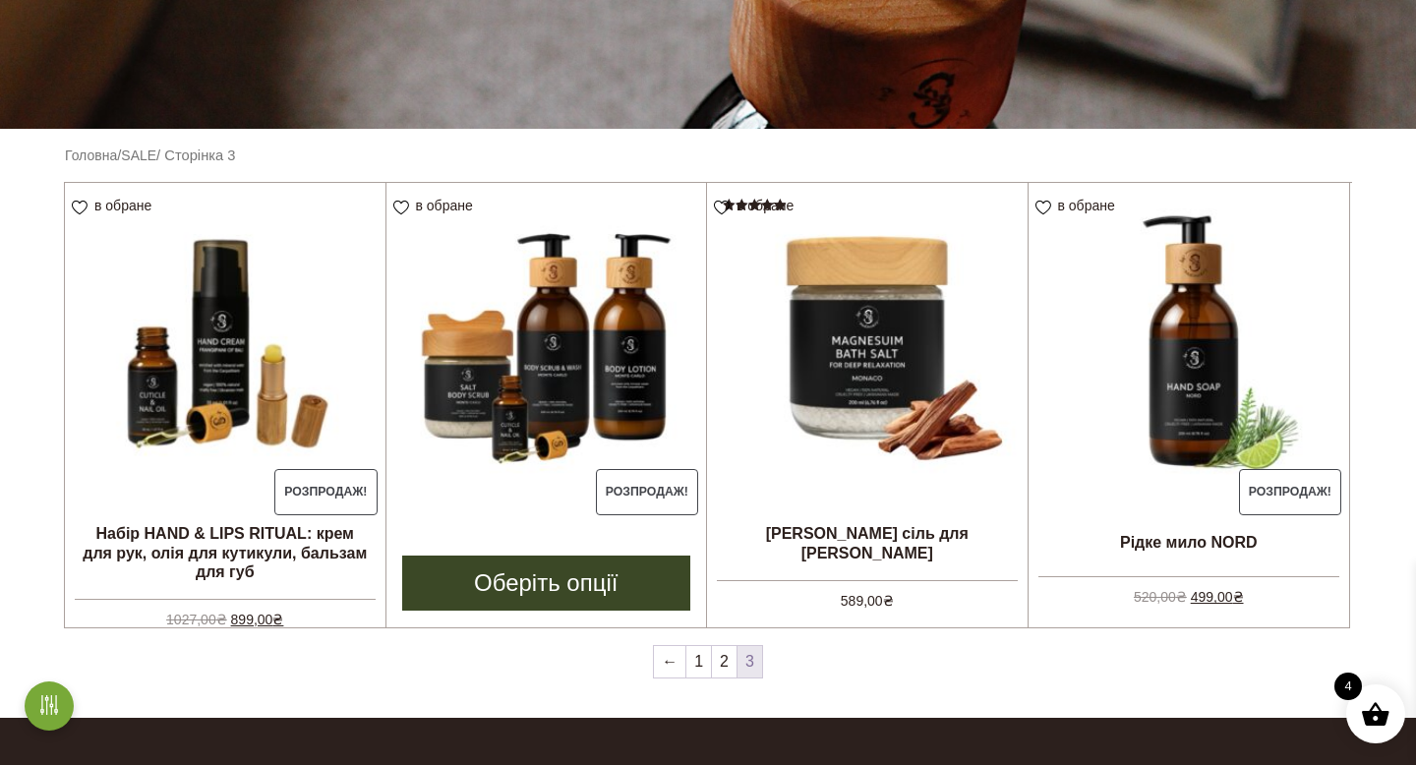
click at [573, 582] on link "Оберіть опції" at bounding box center [546, 583] width 289 height 55
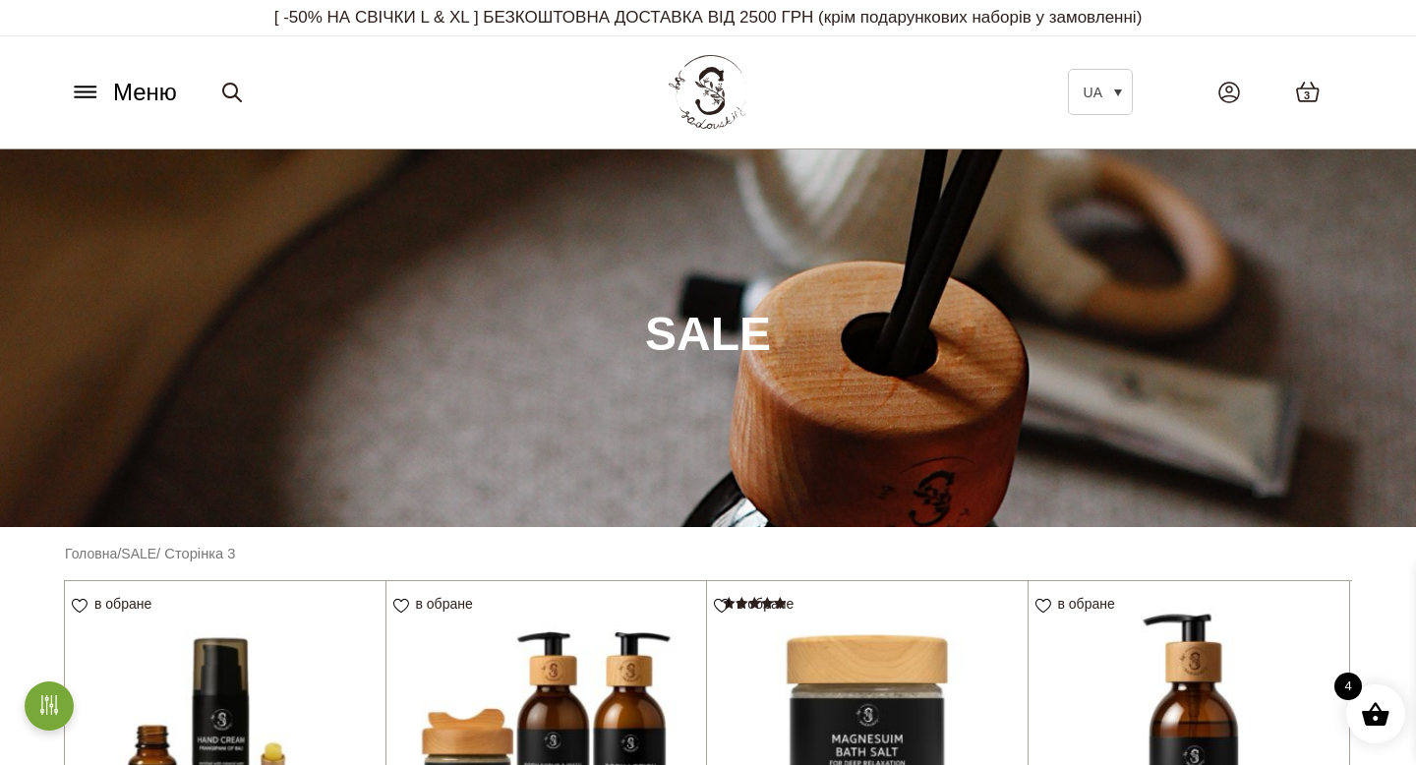
scroll to position [12, 0]
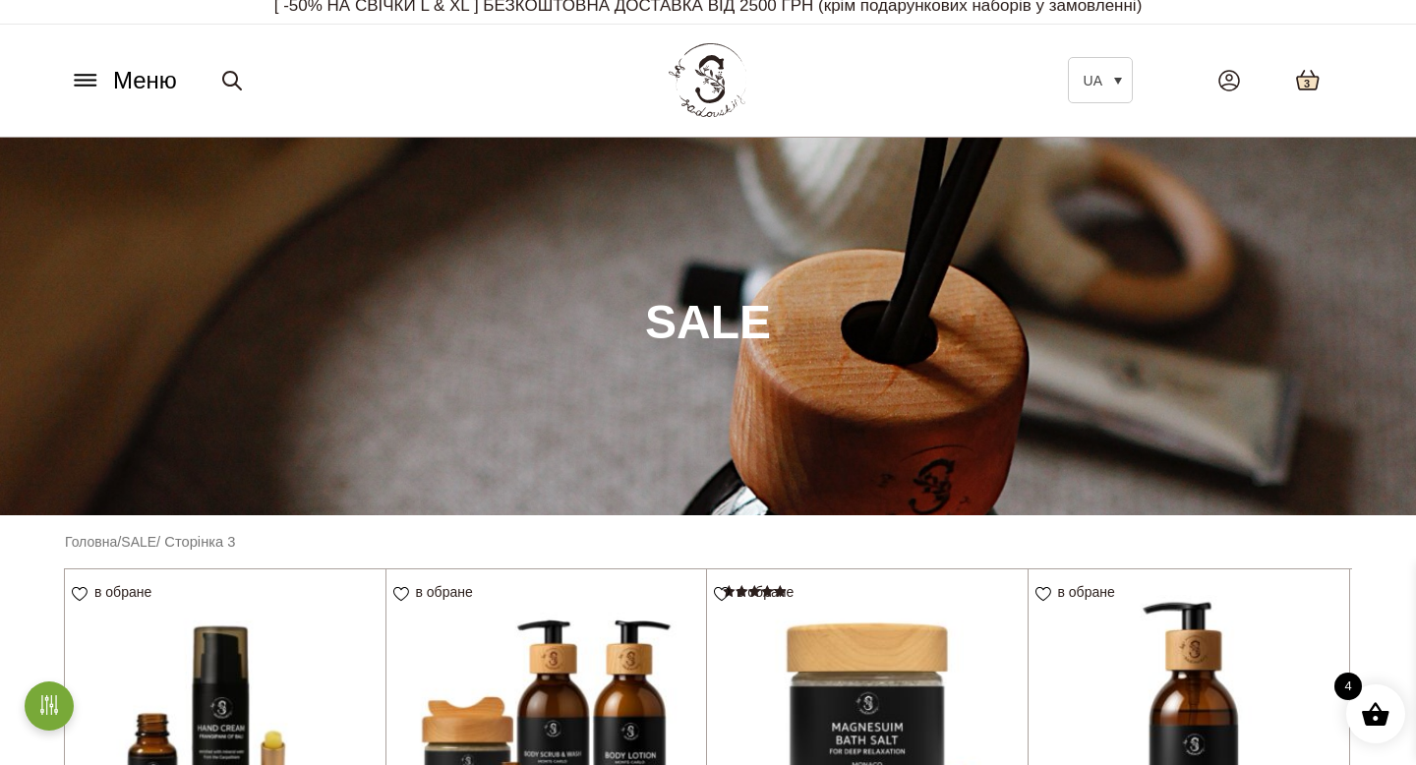
click at [1298, 82] on icon at bounding box center [1308, 80] width 22 height 19
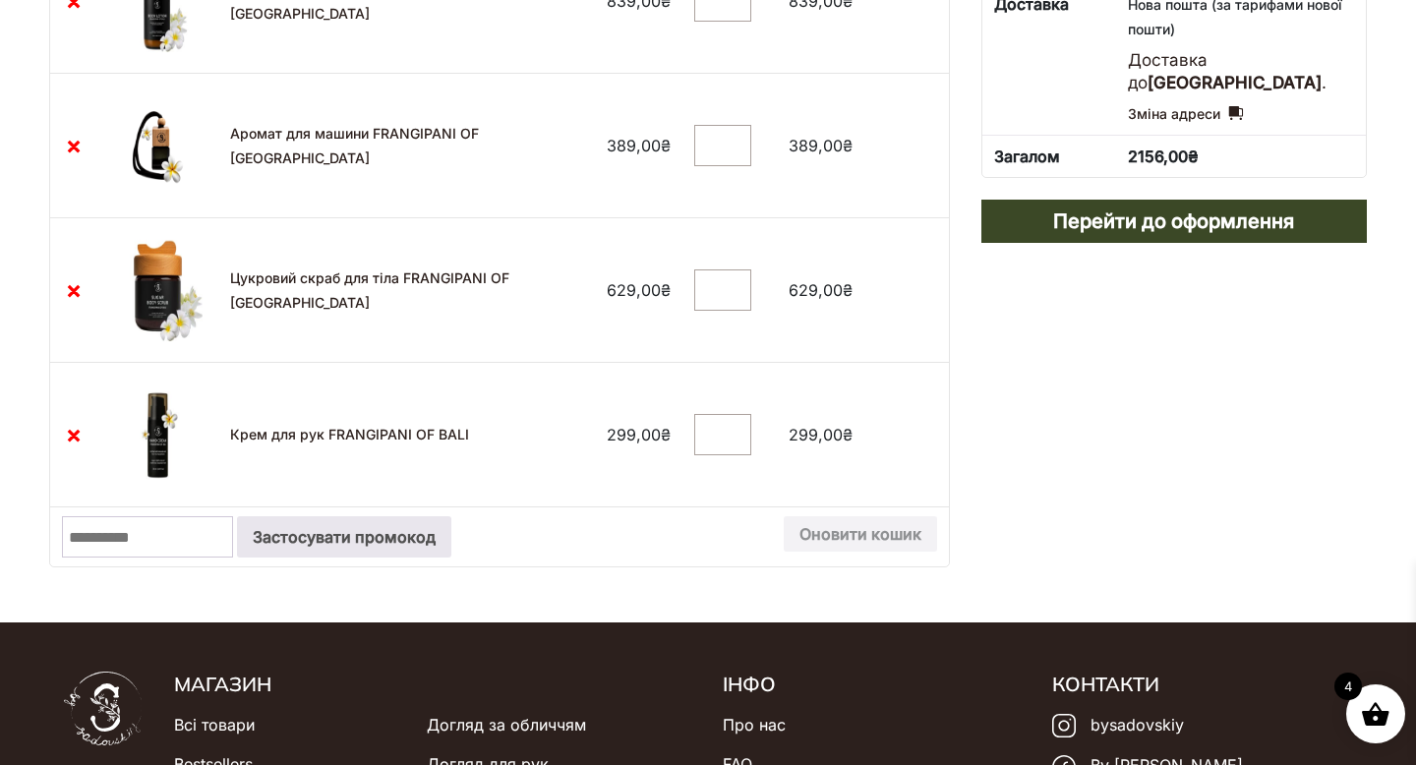
scroll to position [726, 0]
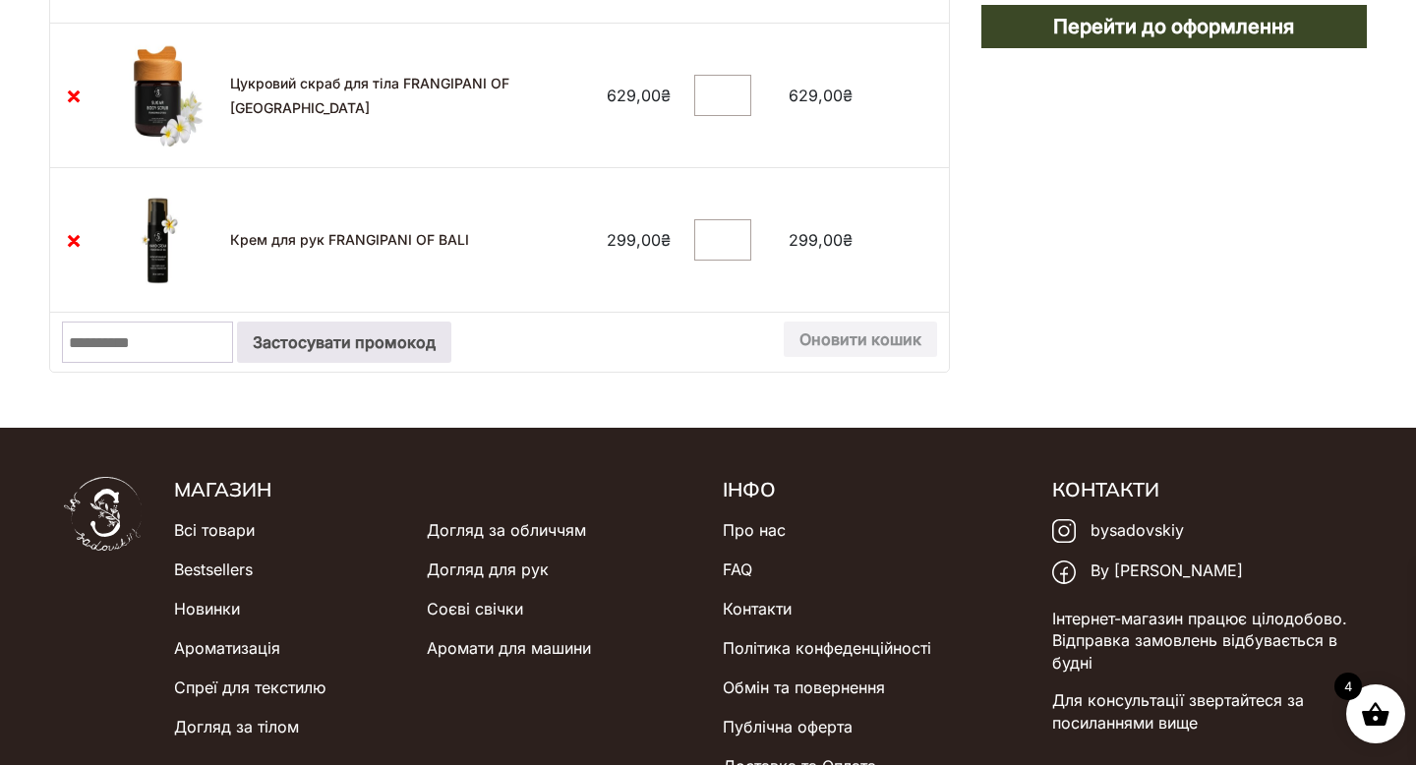
click at [214, 496] on h5 "Магазин" at bounding box center [433, 490] width 519 height 26
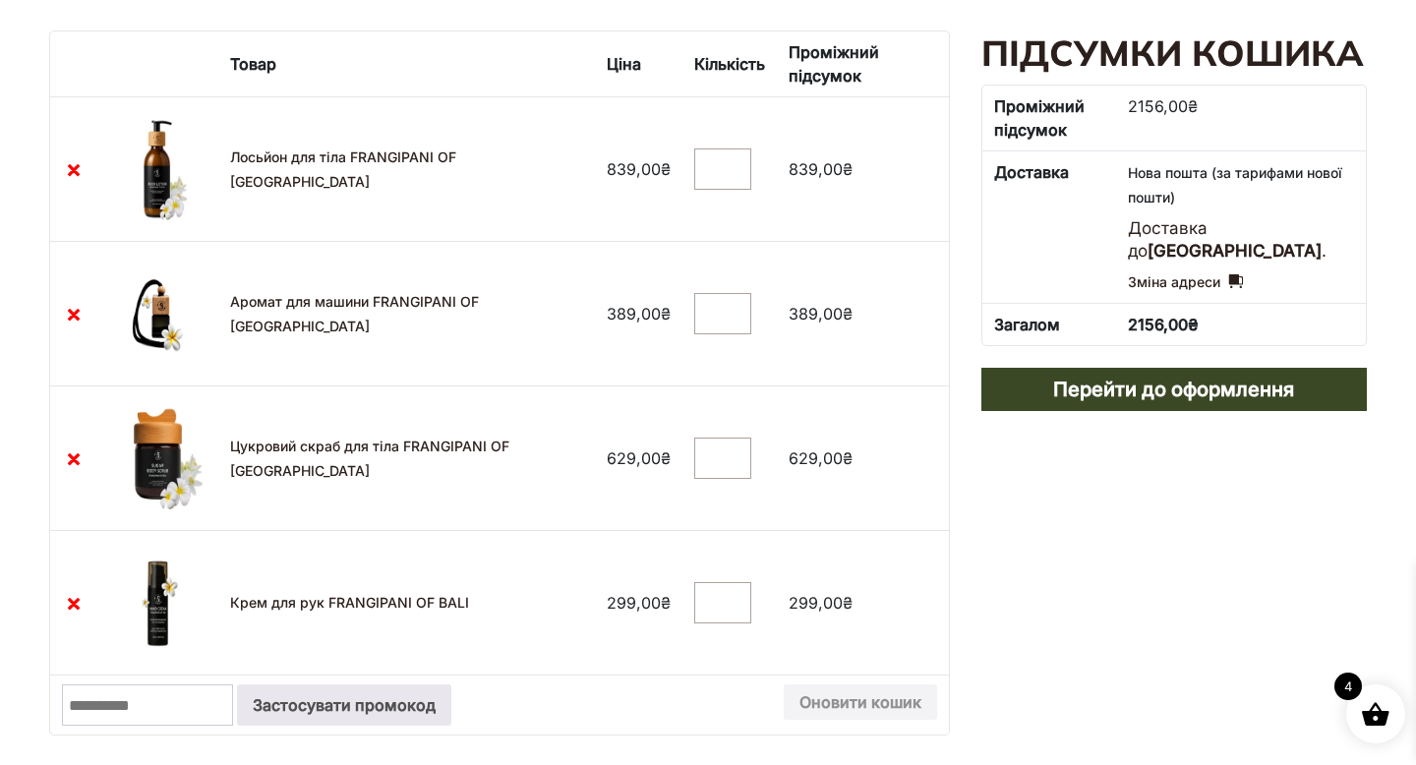
scroll to position [362, 0]
click at [1124, 575] on div "**********" at bounding box center [1175, 395] width 386 height 729
click at [1113, 547] on div "**********" at bounding box center [1175, 395] width 386 height 729
click at [1113, 546] on div "**********" at bounding box center [1175, 395] width 386 height 729
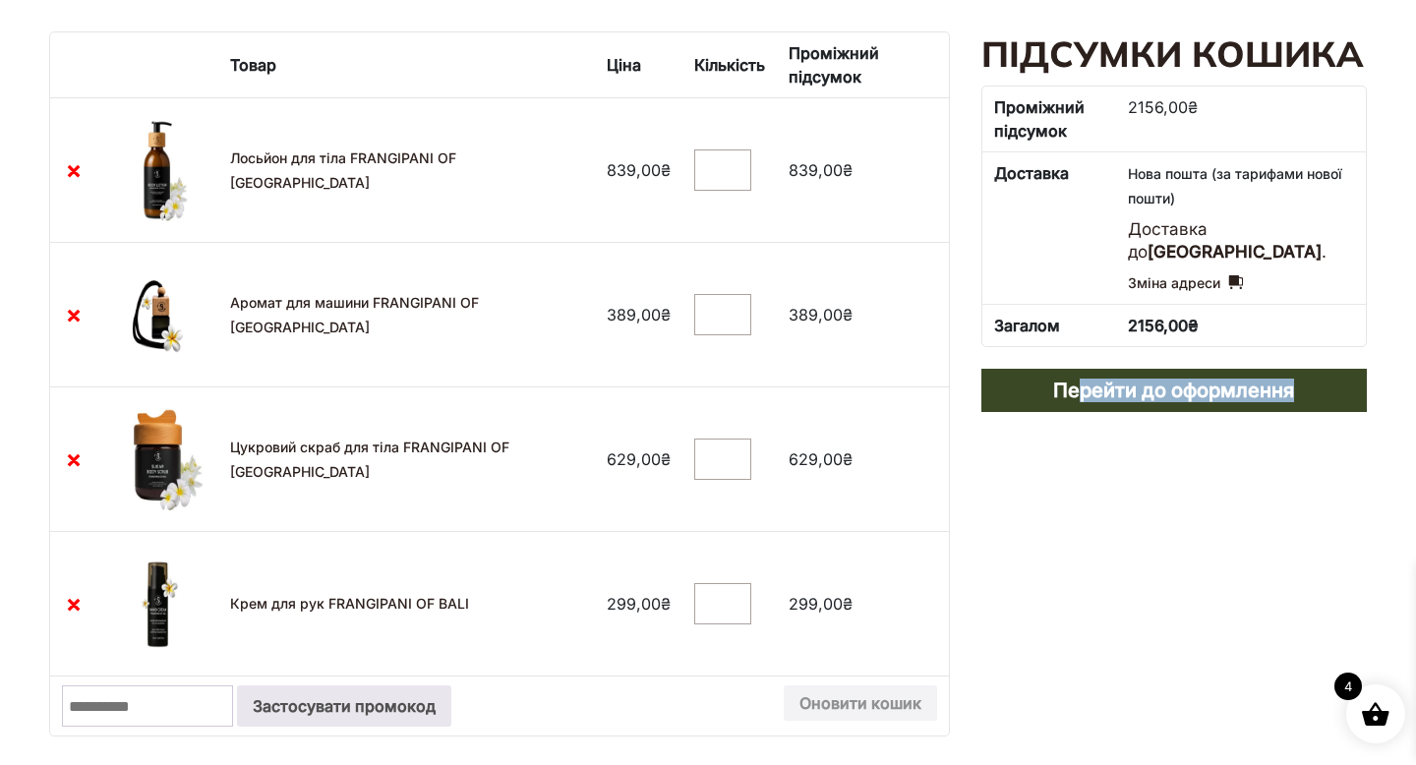
click at [1113, 546] on div "**********" at bounding box center [1175, 395] width 386 height 729
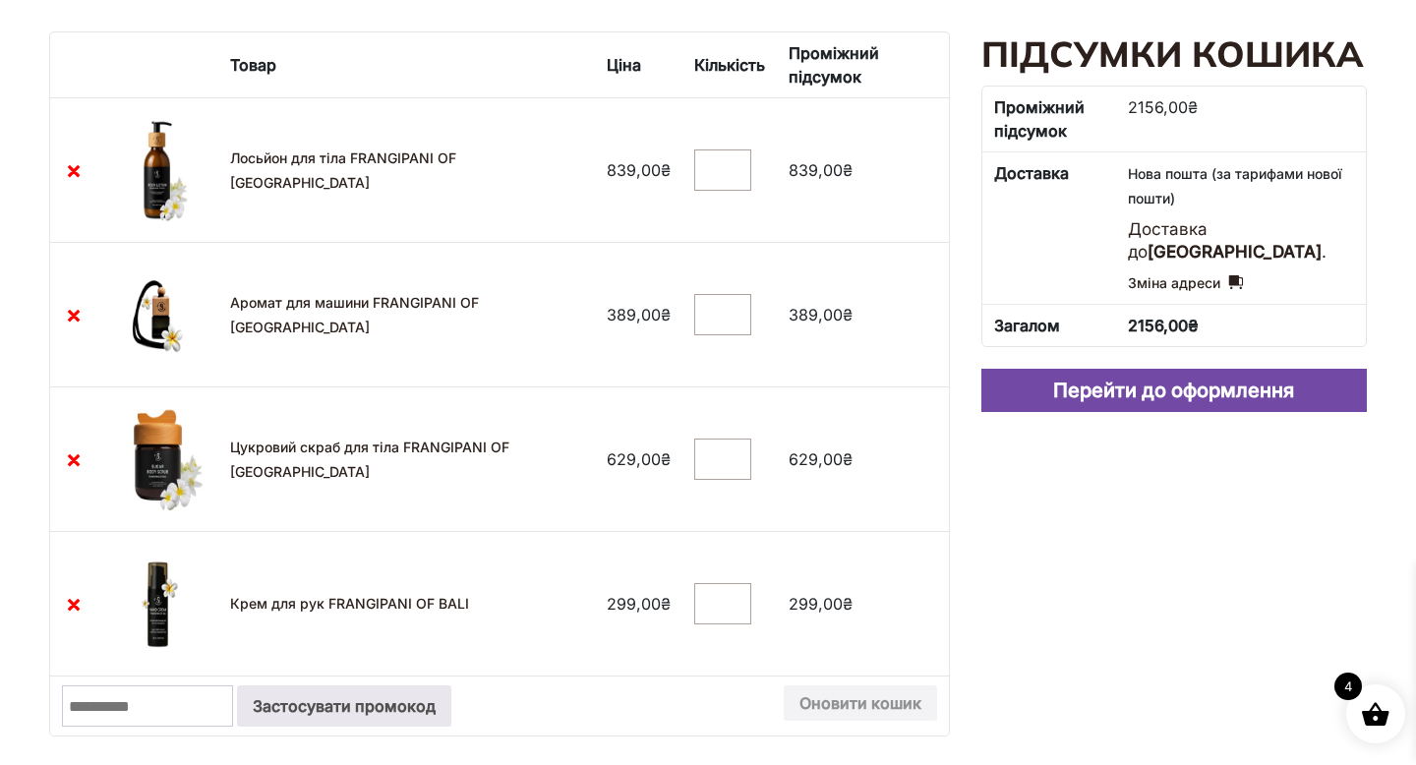
click at [1152, 402] on link "Перейти до оформлення" at bounding box center [1175, 390] width 386 height 43
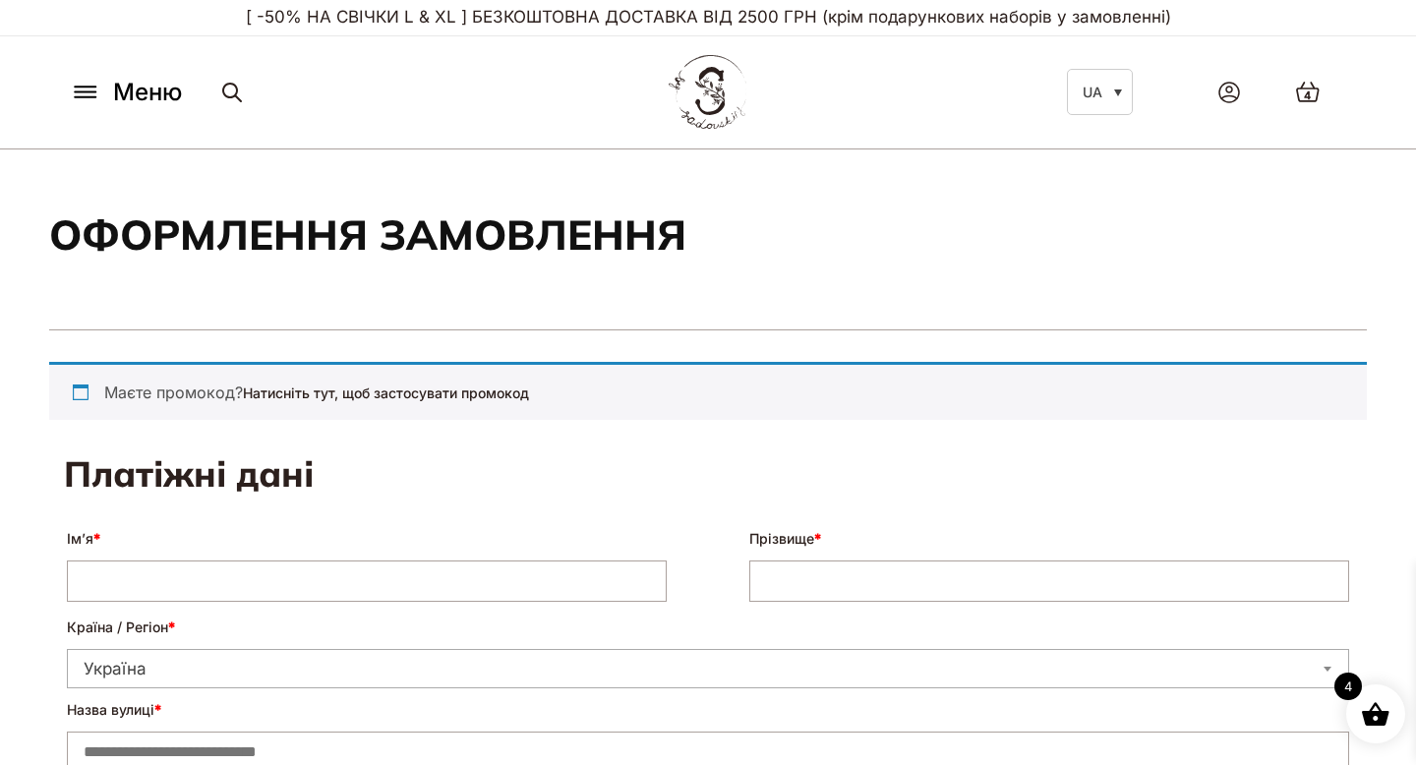
select select "****"
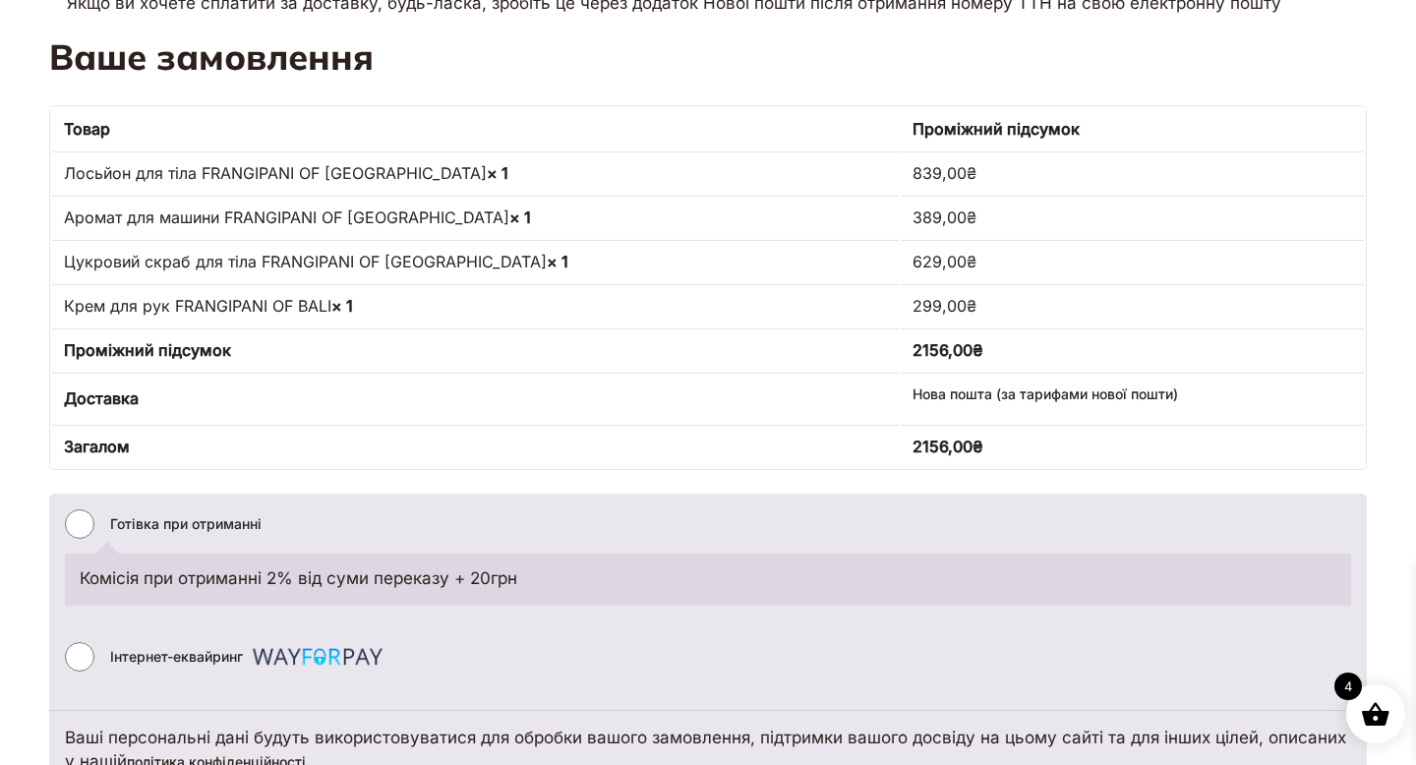
scroll to position [1298, 0]
click at [807, 123] on th "Товар" at bounding box center [475, 129] width 847 height 41
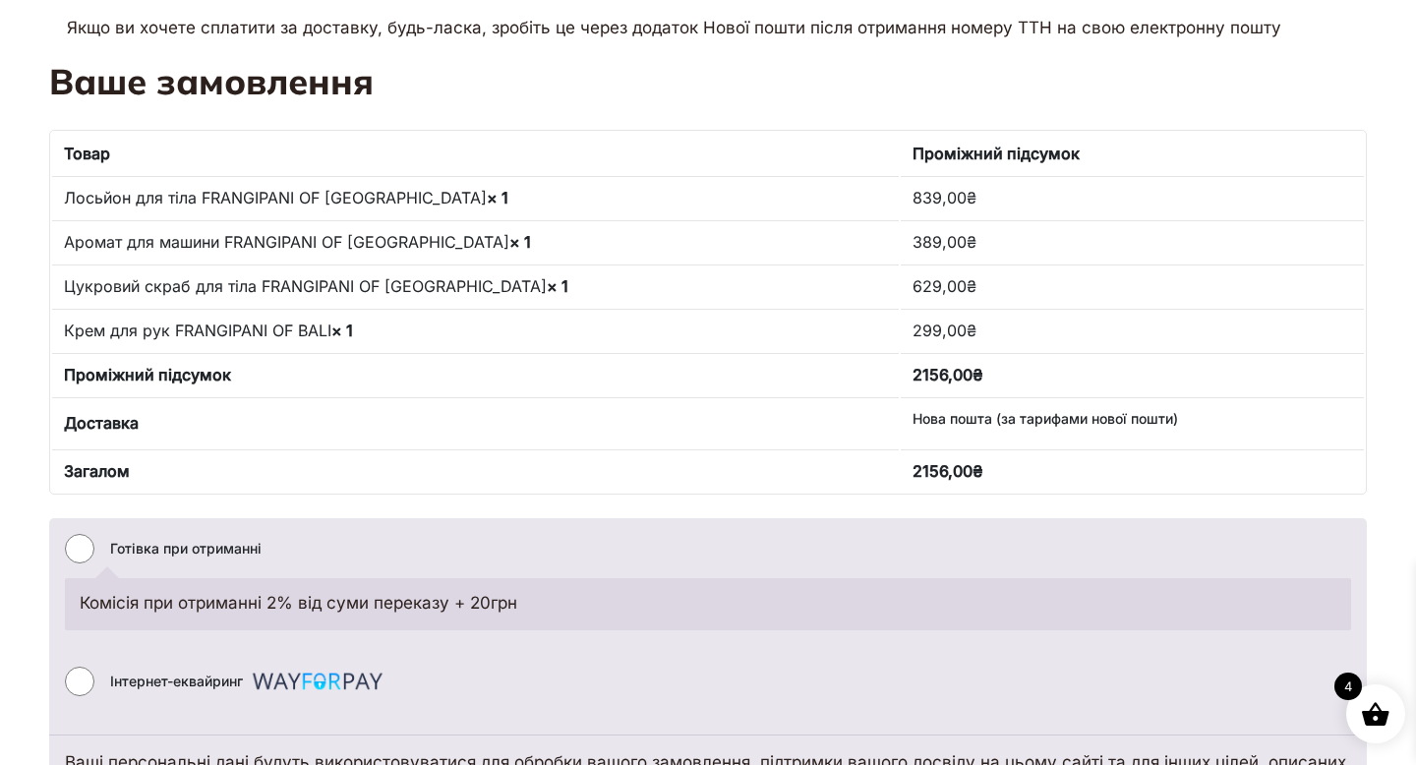
scroll to position [1273, 0]
